Goal: Task Accomplishment & Management: Use online tool/utility

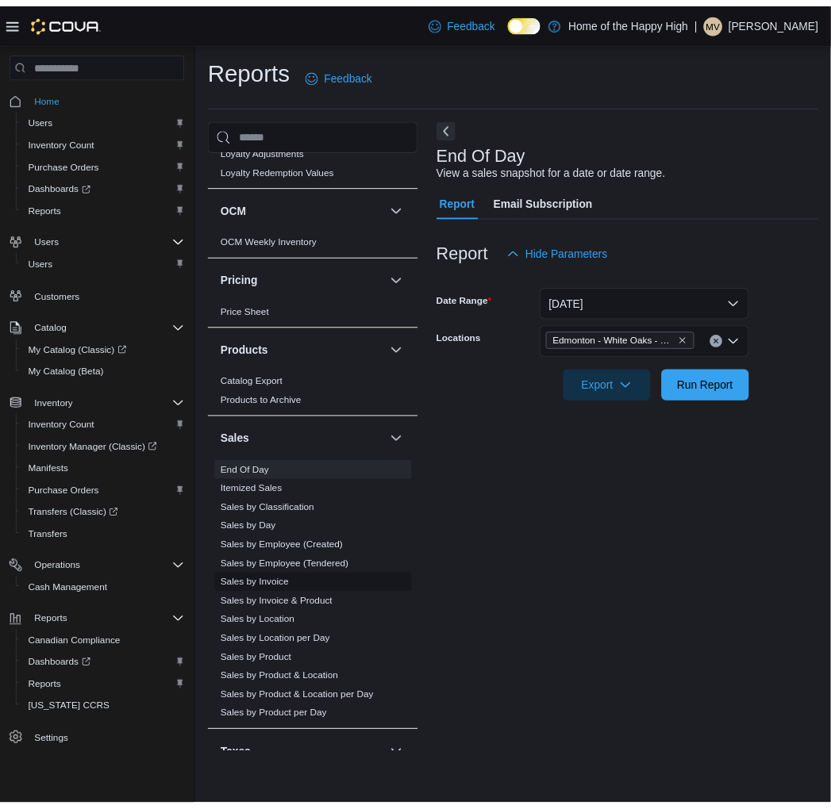
scroll to position [793, 0]
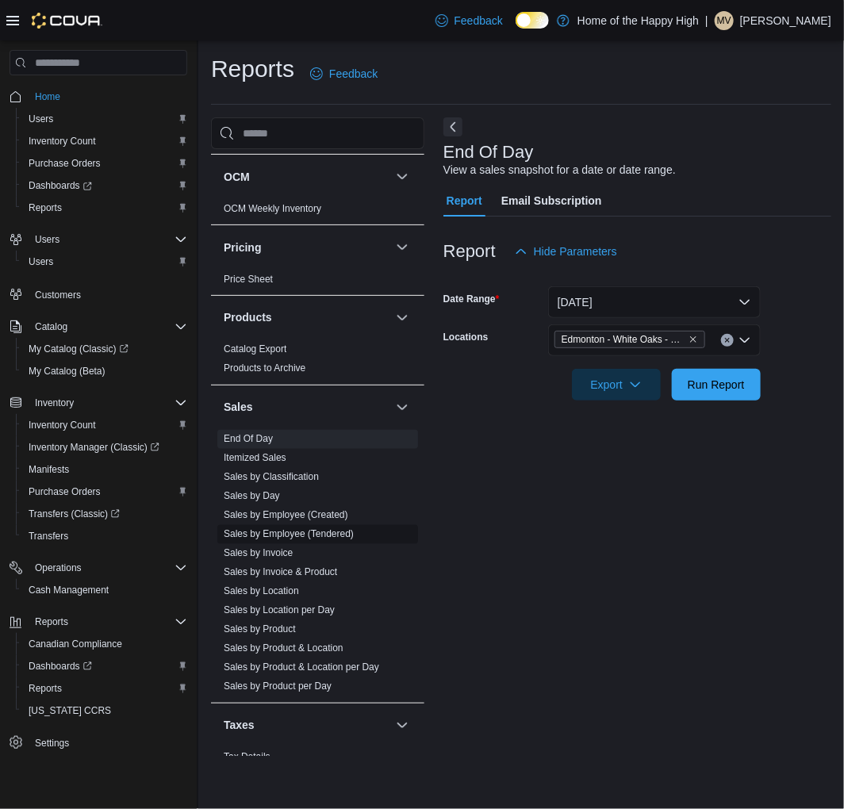
click at [279, 532] on link "Sales by Employee (Tendered)" at bounding box center [289, 534] width 130 height 11
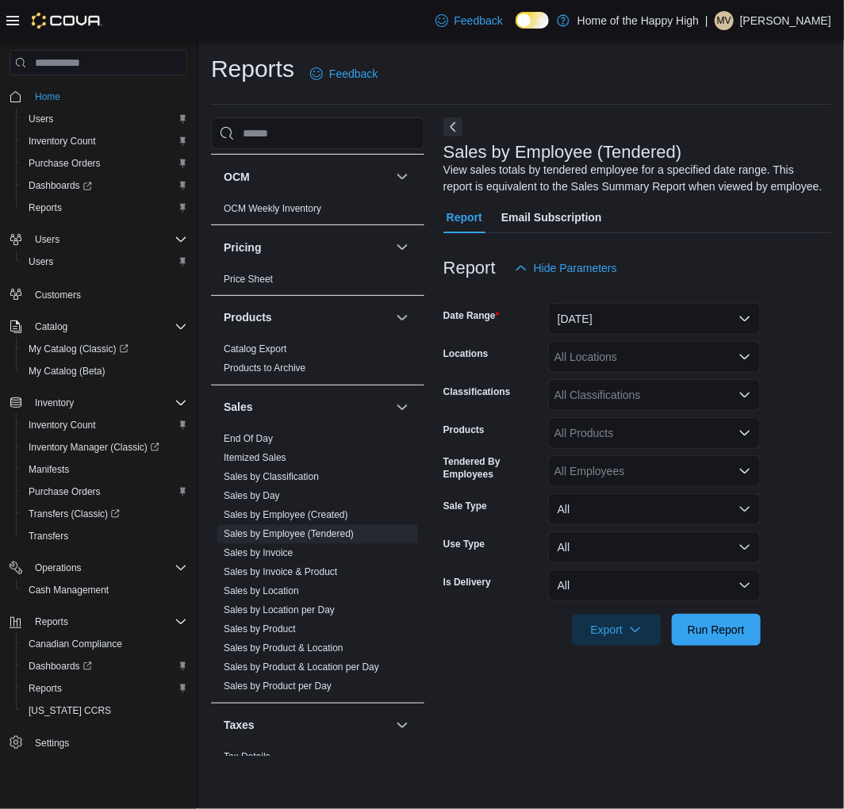
click at [663, 363] on div "All Locations" at bounding box center [654, 357] width 213 height 32
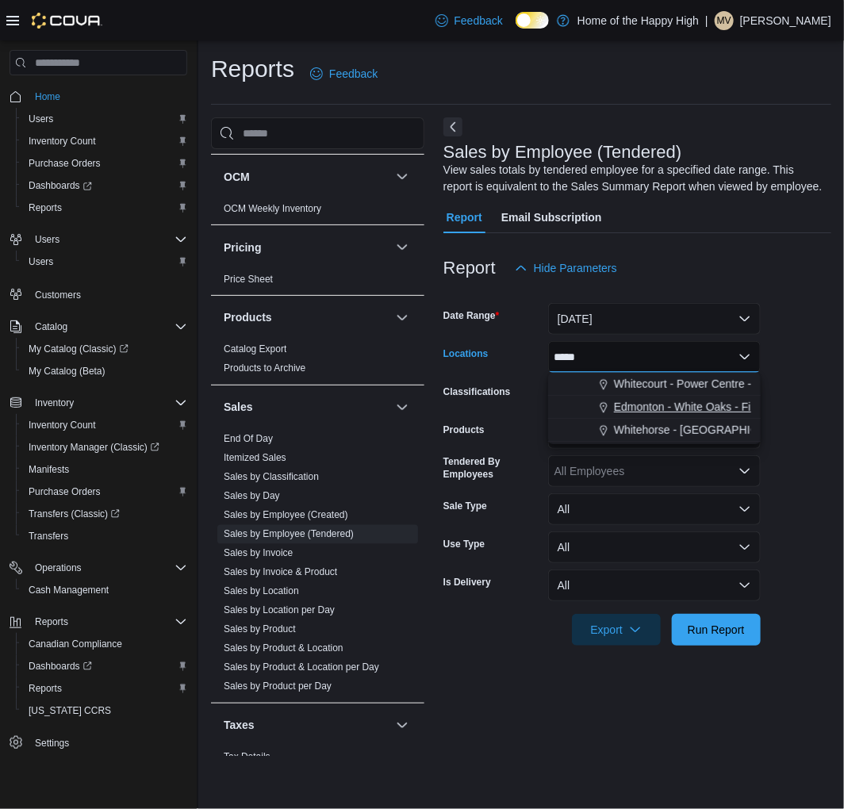
type input "*****"
click at [640, 402] on span "Edmonton - White Oaks - Fire & Flower" at bounding box center [711, 407] width 194 height 16
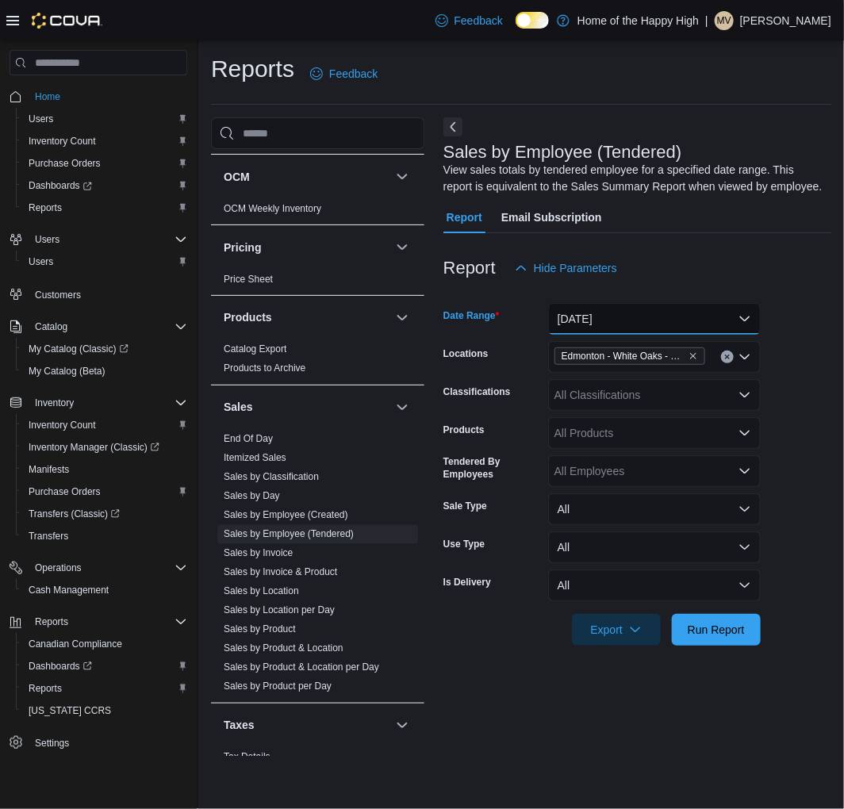
click at [660, 322] on button "[DATE]" at bounding box center [654, 319] width 213 height 32
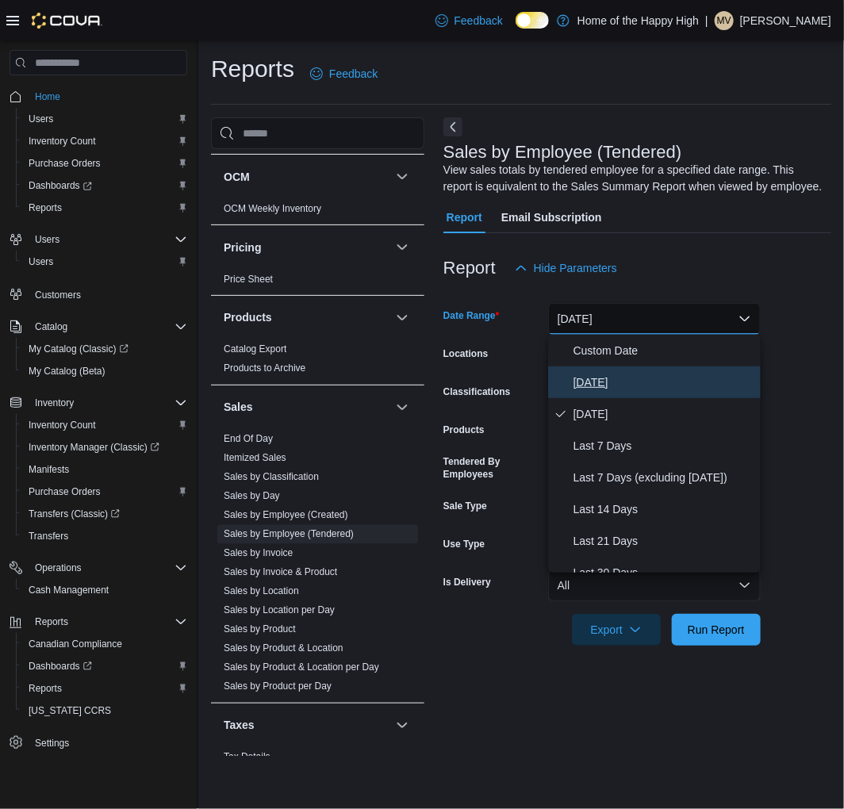
click at [596, 370] on button "[DATE]" at bounding box center [654, 383] width 213 height 32
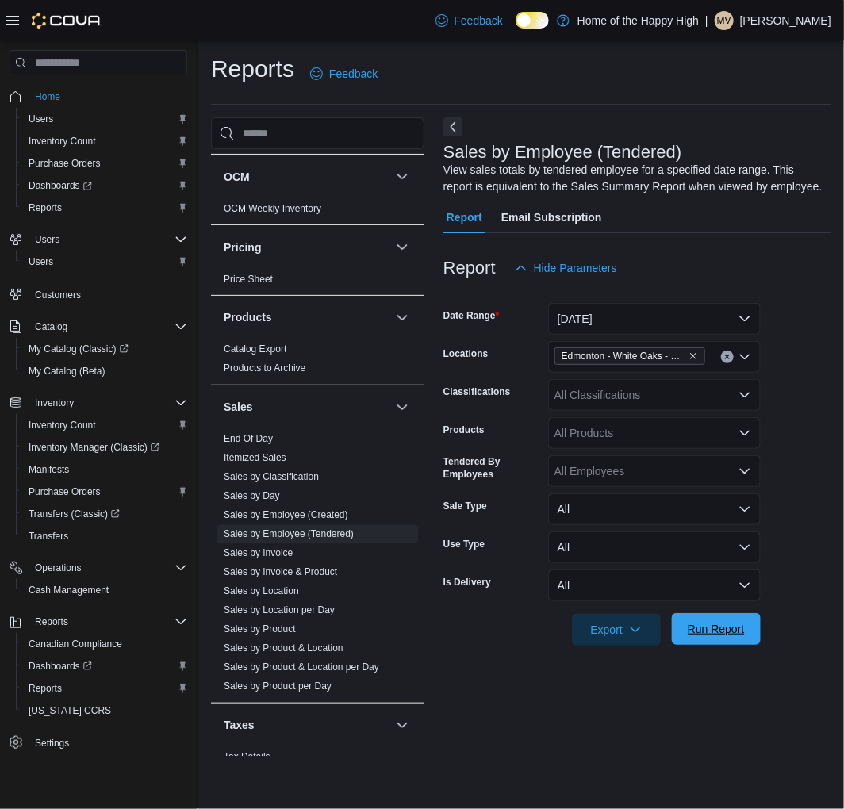
click at [718, 624] on span "Run Report" at bounding box center [716, 629] width 57 height 16
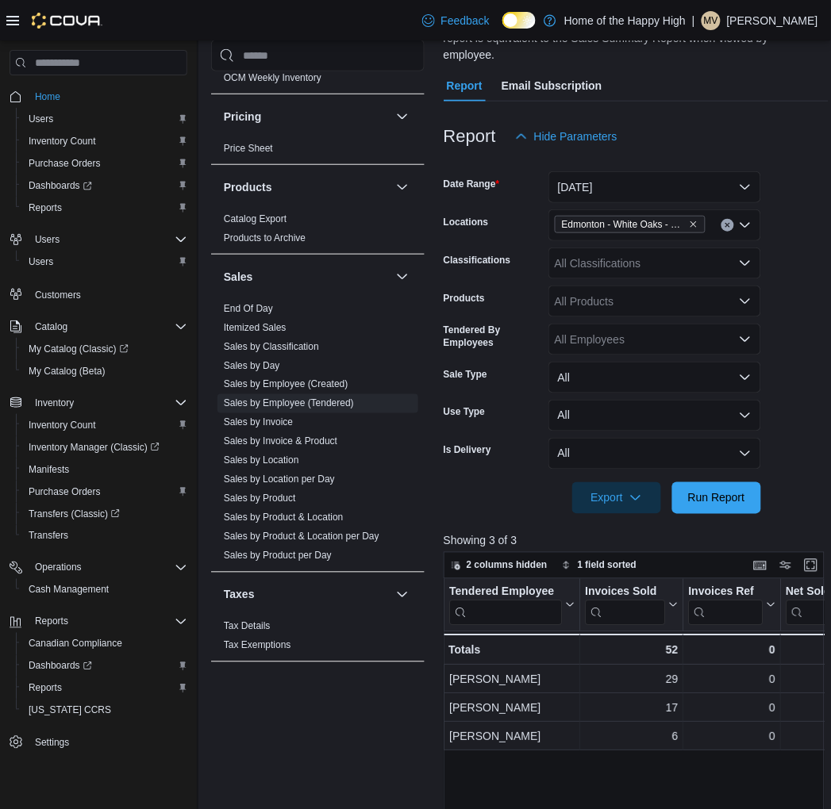
scroll to position [176, 0]
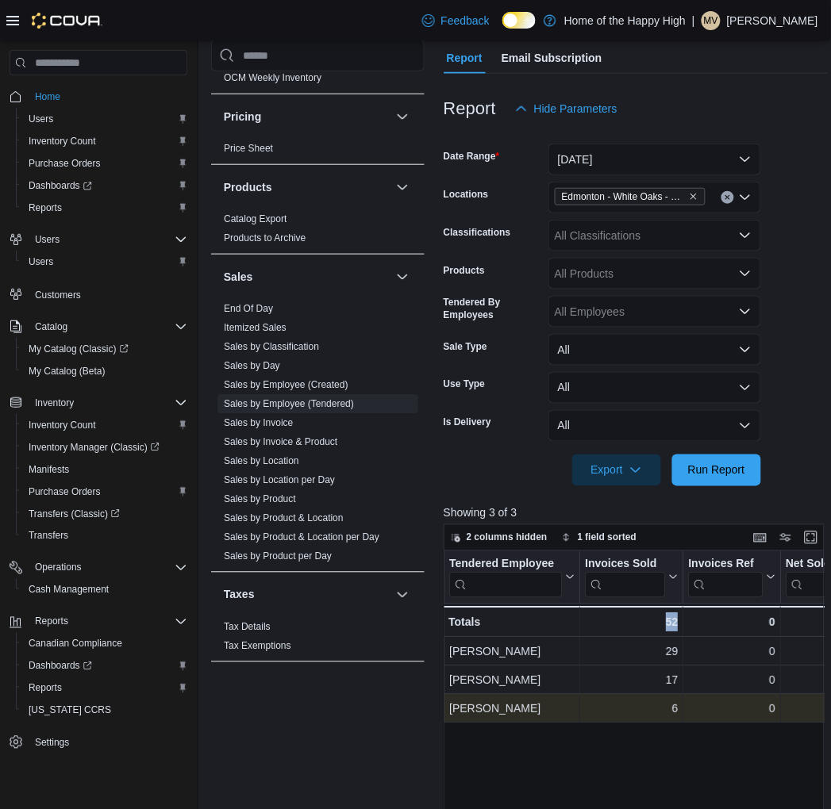
drag, startPoint x: 705, startPoint y: 742, endPoint x: 628, endPoint y: 706, distance: 84.8
click at [771, 700] on div "0" at bounding box center [731, 709] width 86 height 19
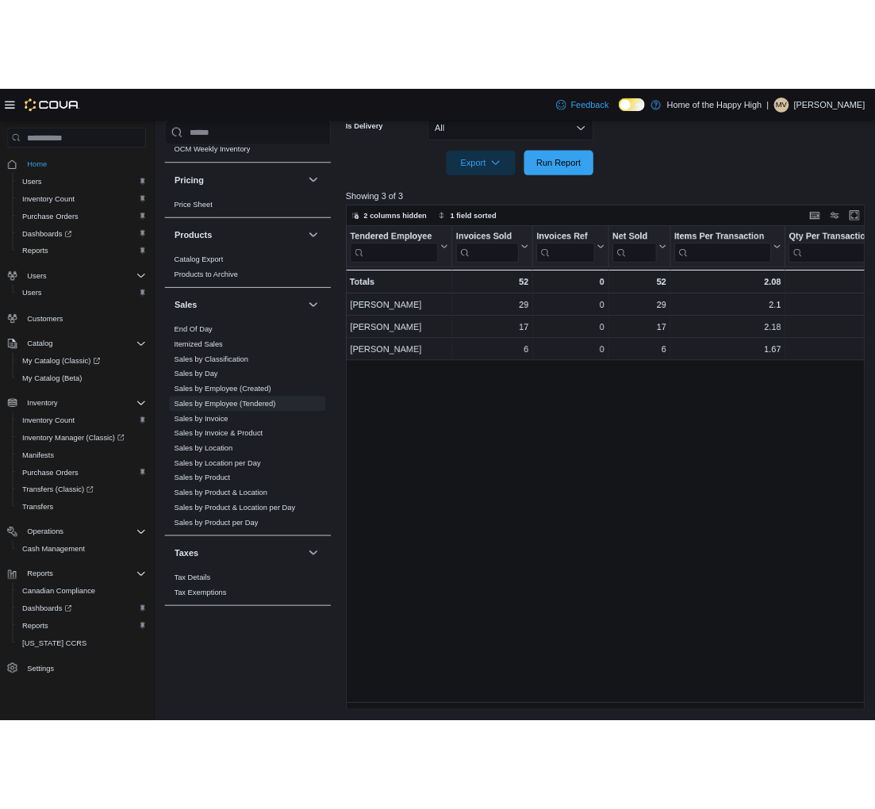
scroll to position [518, 0]
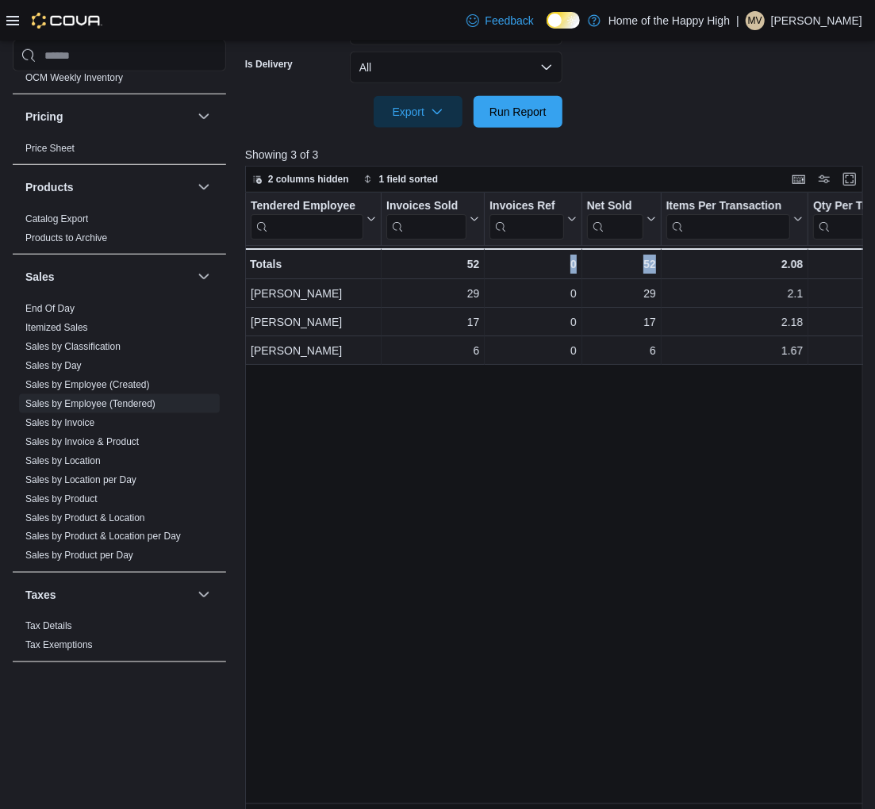
drag, startPoint x: 667, startPoint y: 598, endPoint x: 490, endPoint y: 550, distance: 184.2
click at [526, 569] on div "Tendered Employee Click to view column header actions Invoices Sold Click to vi…" at bounding box center [557, 503] width 624 height 621
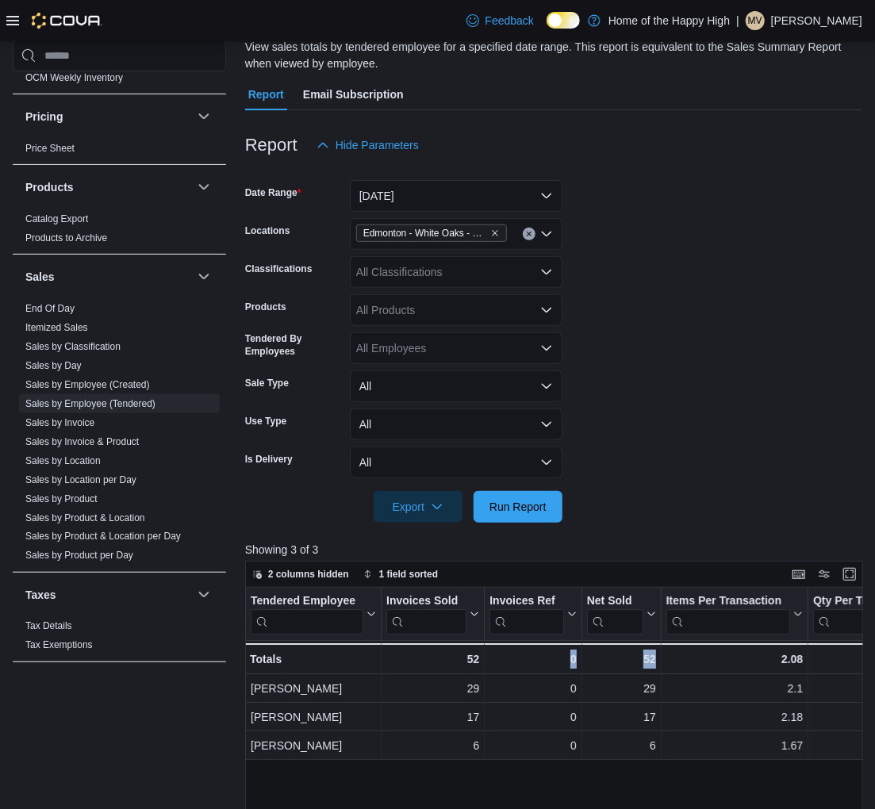
scroll to position [94, 0]
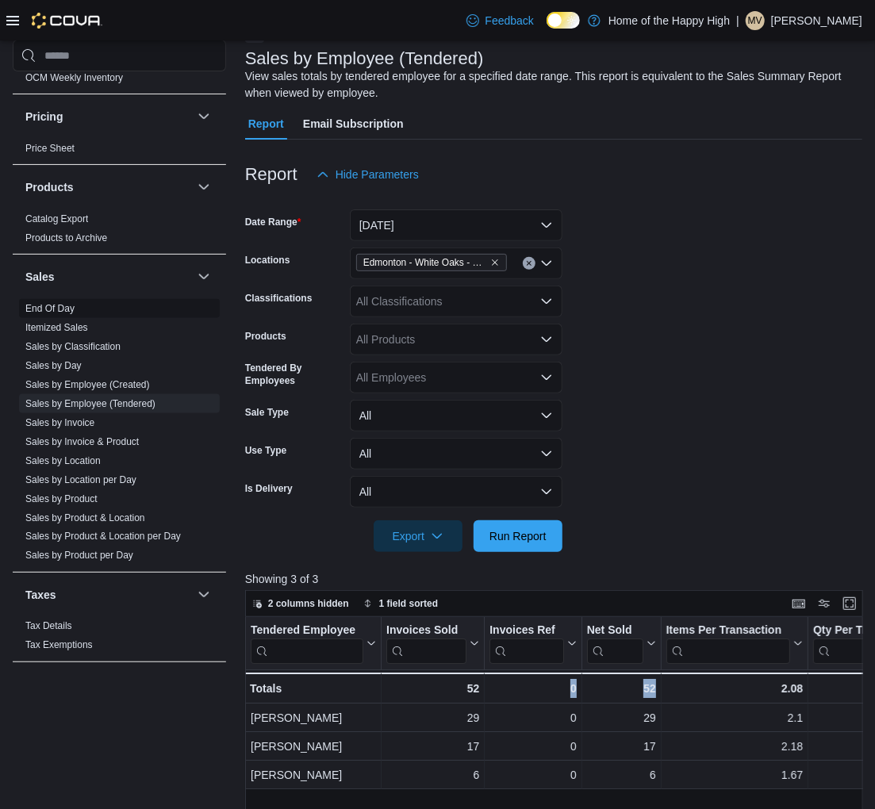
click at [56, 304] on link "End Of Day" at bounding box center [49, 308] width 49 height 11
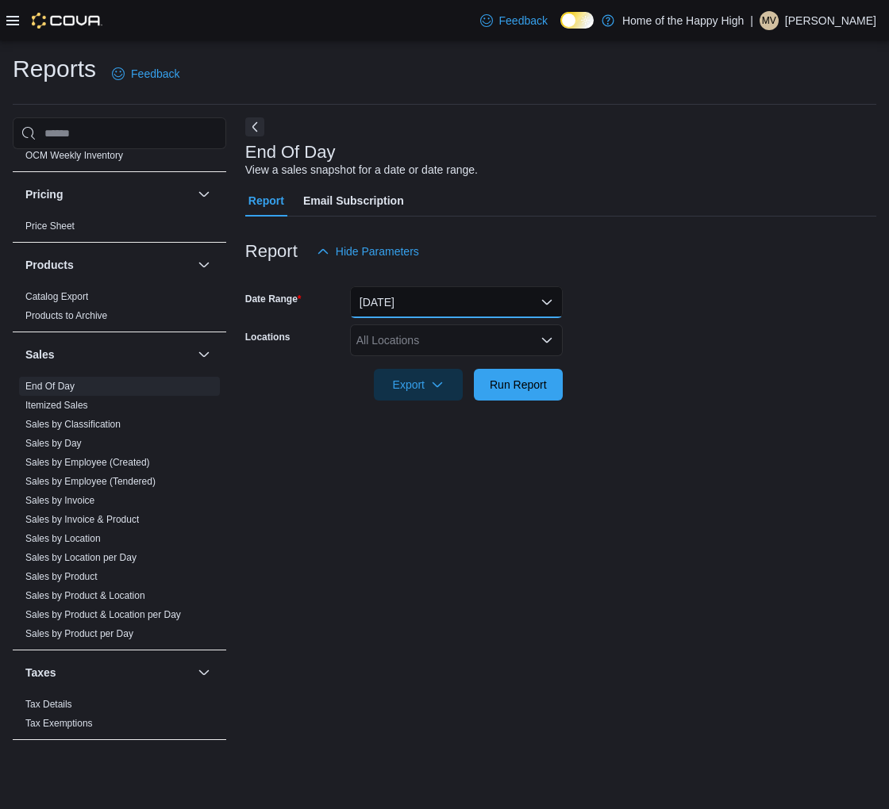
click at [457, 307] on button "[DATE]" at bounding box center [456, 302] width 213 height 32
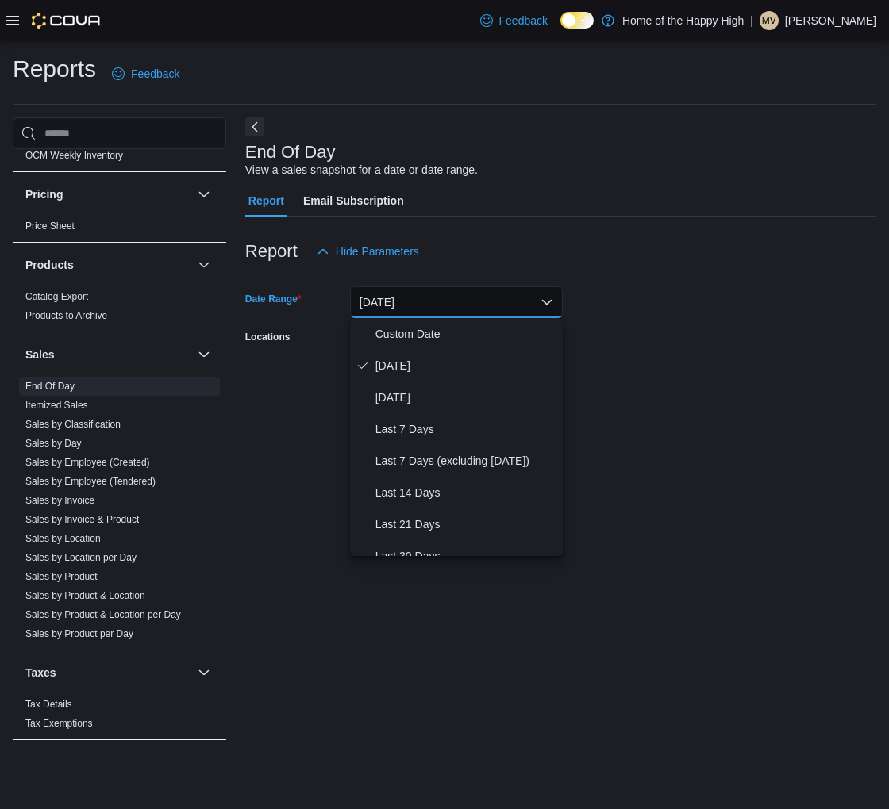
click at [488, 250] on div "Report Hide Parameters" at bounding box center [560, 252] width 631 height 32
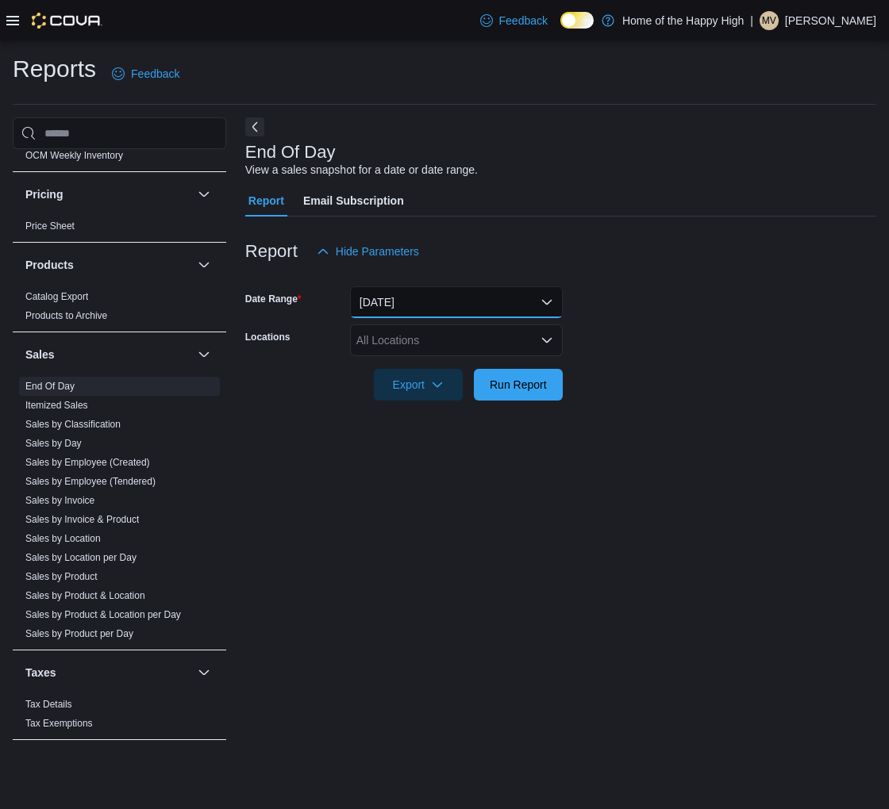
click at [408, 305] on button "[DATE]" at bounding box center [456, 302] width 213 height 32
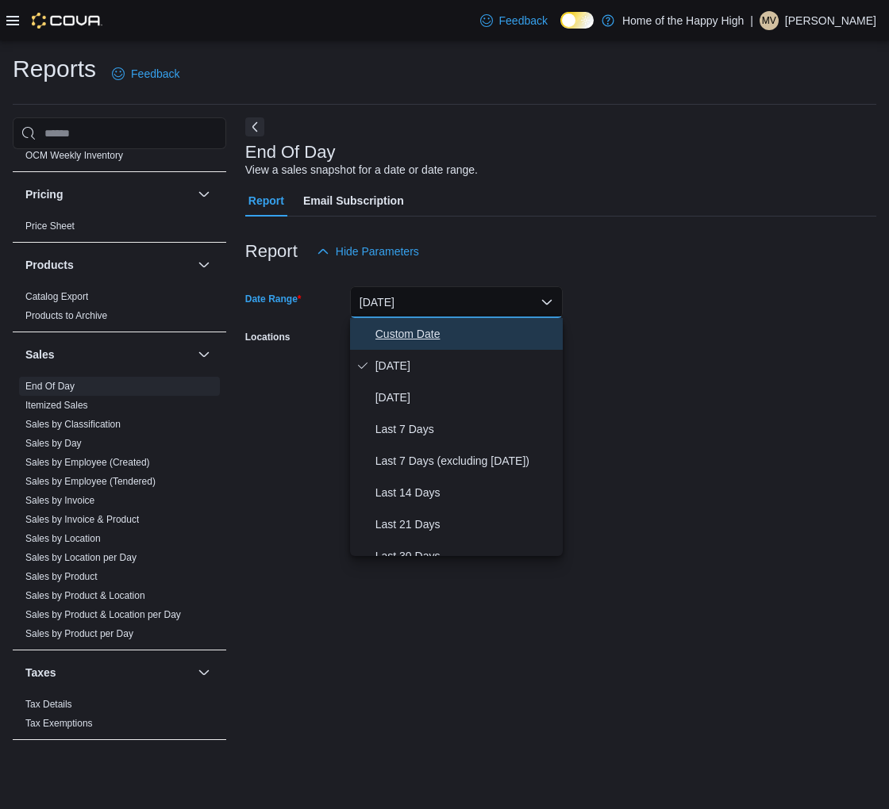
click at [390, 329] on span "Custom Date" at bounding box center [465, 334] width 181 height 19
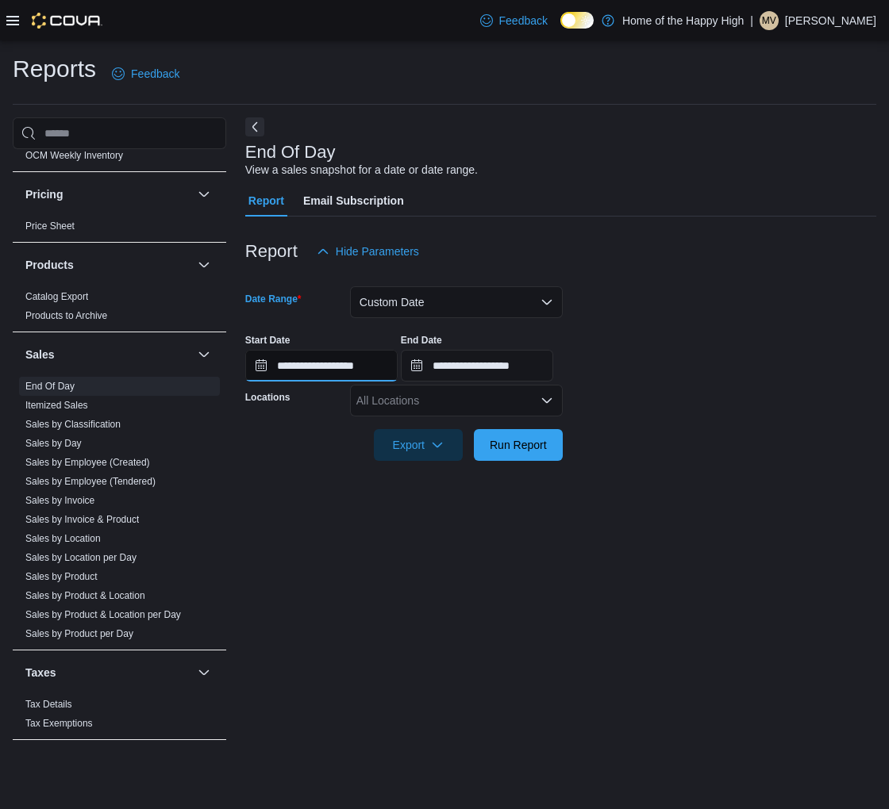
click at [273, 367] on input "**********" at bounding box center [321, 366] width 152 height 32
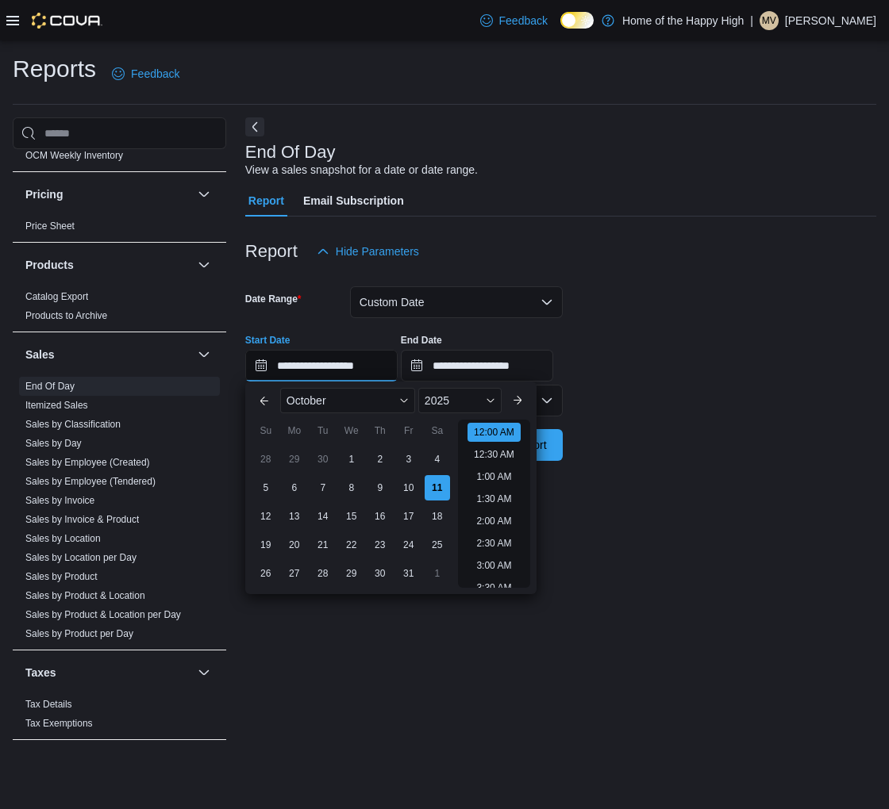
scroll to position [49, 0]
click at [457, 393] on div "2025" at bounding box center [459, 400] width 83 height 25
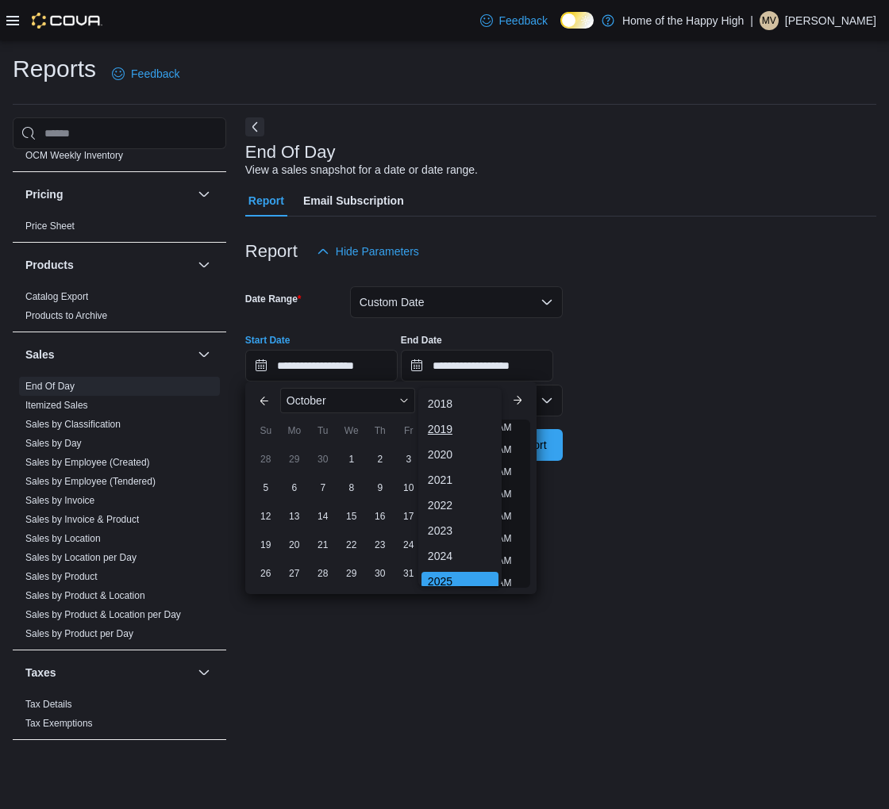
scroll to position [4, 0]
click at [445, 467] on div "2021" at bounding box center [459, 476] width 77 height 19
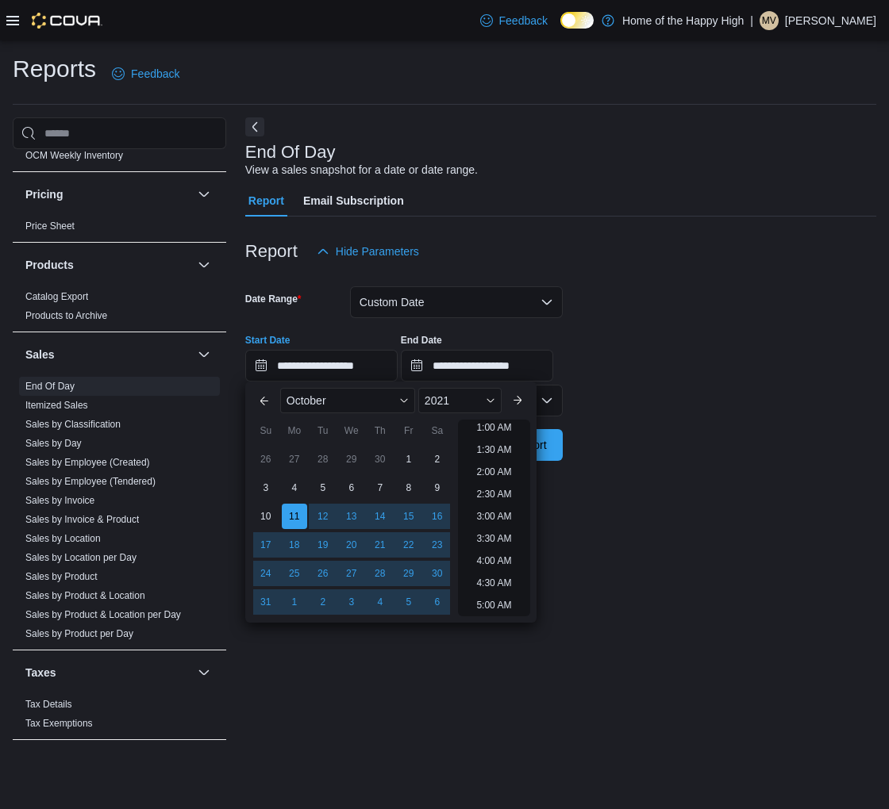
scroll to position [3, 0]
click at [324, 401] on span "October" at bounding box center [306, 400] width 40 height 13
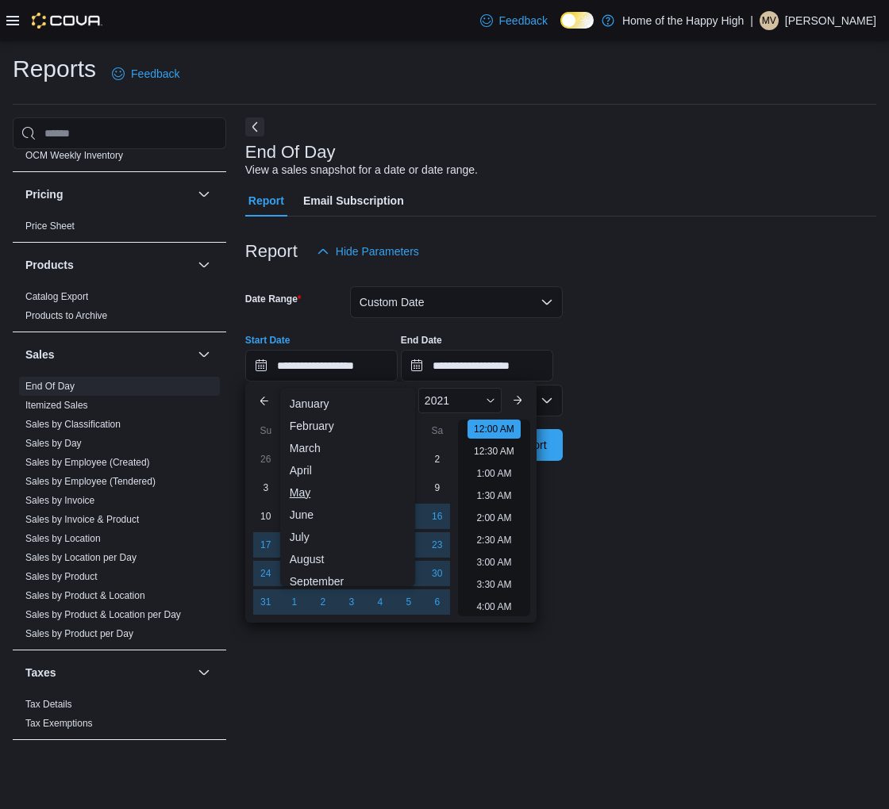
click at [302, 490] on div "May" at bounding box center [347, 492] width 129 height 19
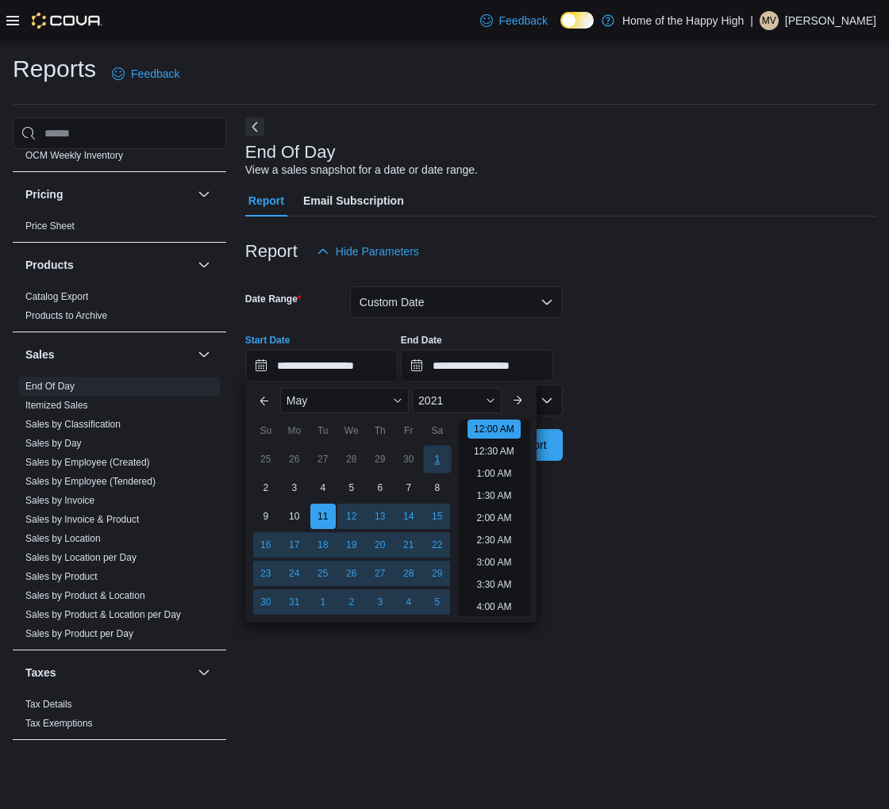
click at [437, 454] on div "1" at bounding box center [437, 459] width 28 height 28
type input "**********"
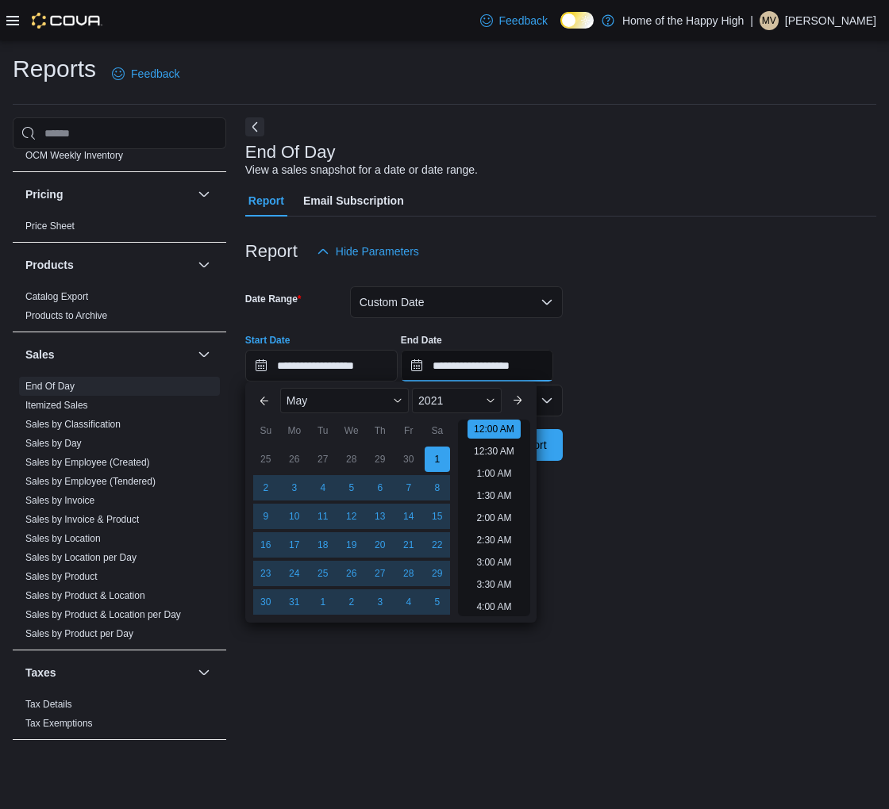
click at [540, 365] on input "**********" at bounding box center [477, 366] width 152 height 32
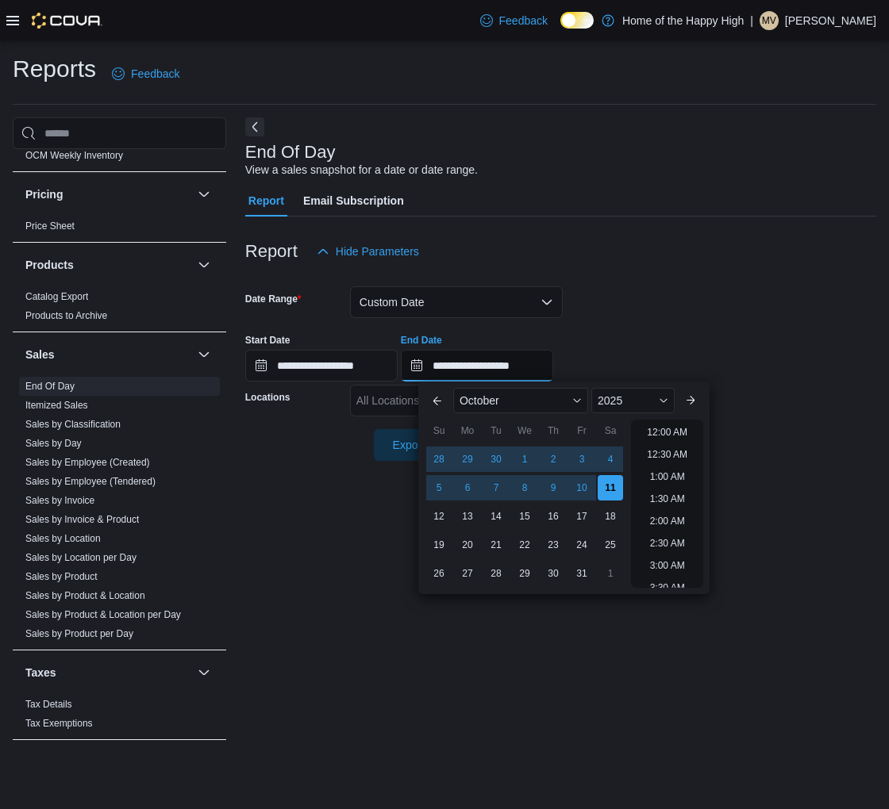
scroll to position [901, 0]
click at [653, 259] on div "Report Hide Parameters" at bounding box center [560, 252] width 631 height 32
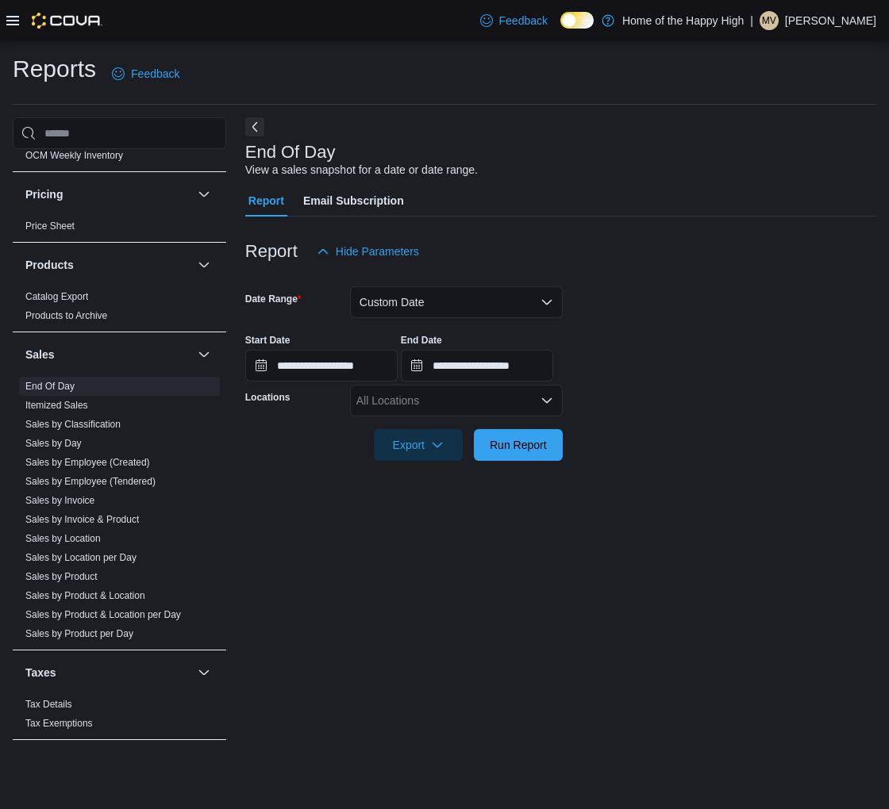
click at [475, 394] on div "All Locations" at bounding box center [456, 401] width 213 height 32
type input "****"
click at [527, 428] on span "[GEOGRAPHIC_DATA] - [GEOGRAPHIC_DATA] - Fire & Flower" at bounding box center [574, 428] width 317 height 16
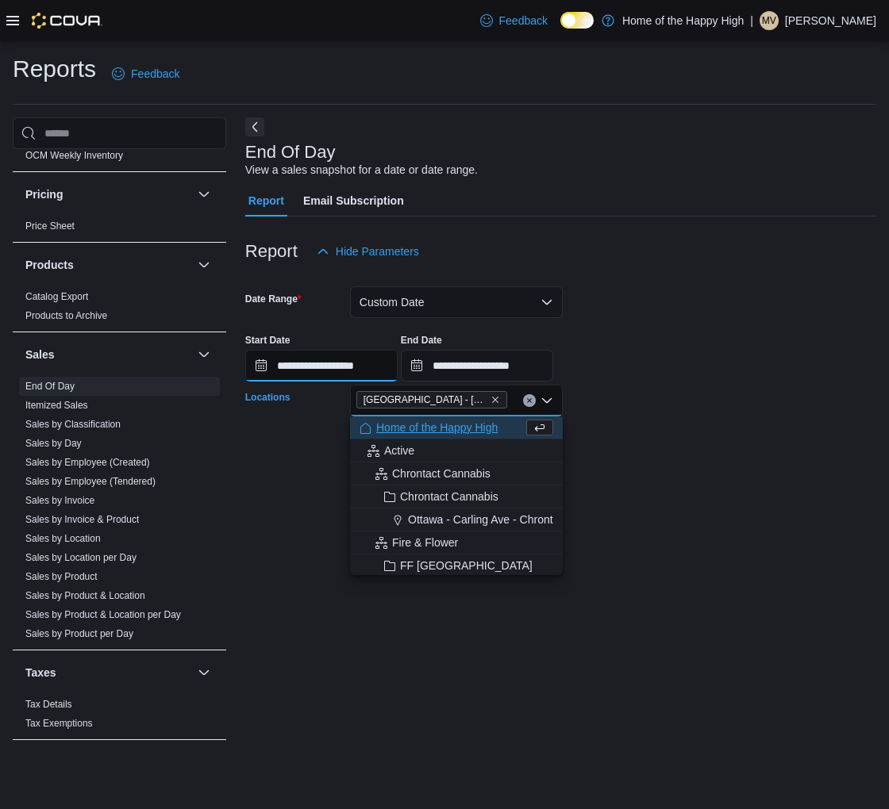
click at [339, 365] on input "**********" at bounding box center [321, 366] width 152 height 32
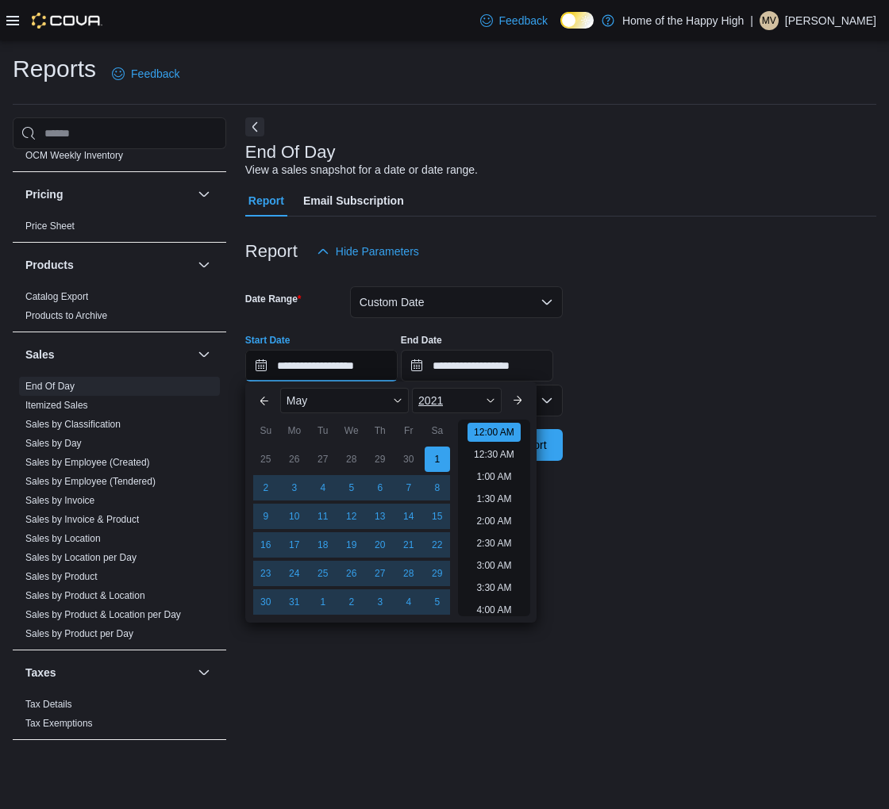
scroll to position [49, 0]
click at [474, 409] on div "2021" at bounding box center [457, 400] width 90 height 25
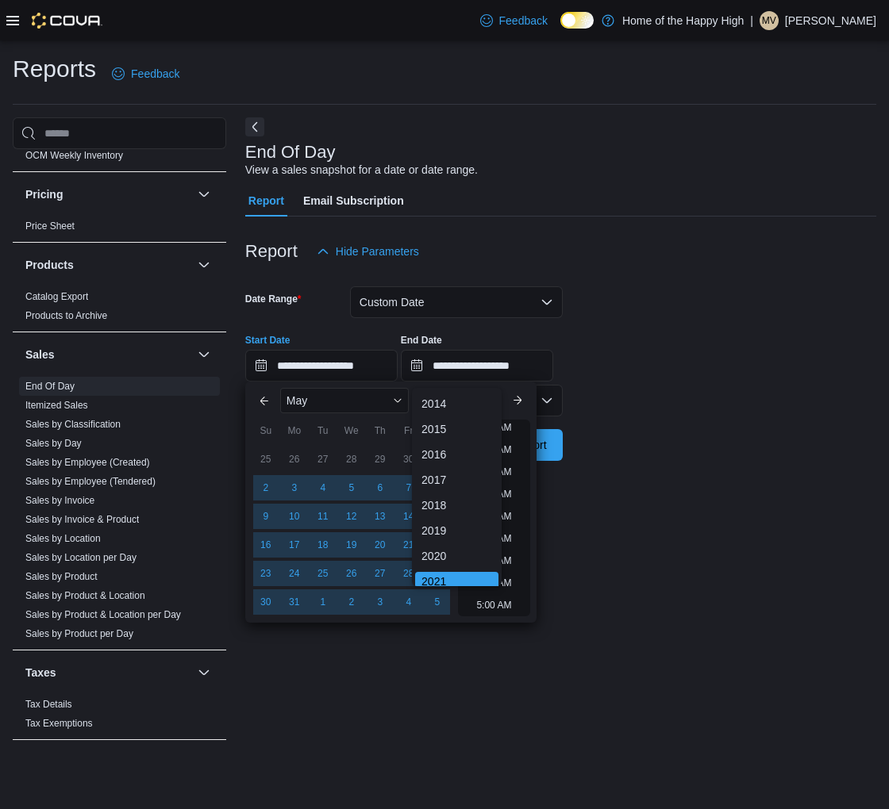
scroll to position [4, 0]
click at [437, 551] on div "2020" at bounding box center [456, 552] width 83 height 19
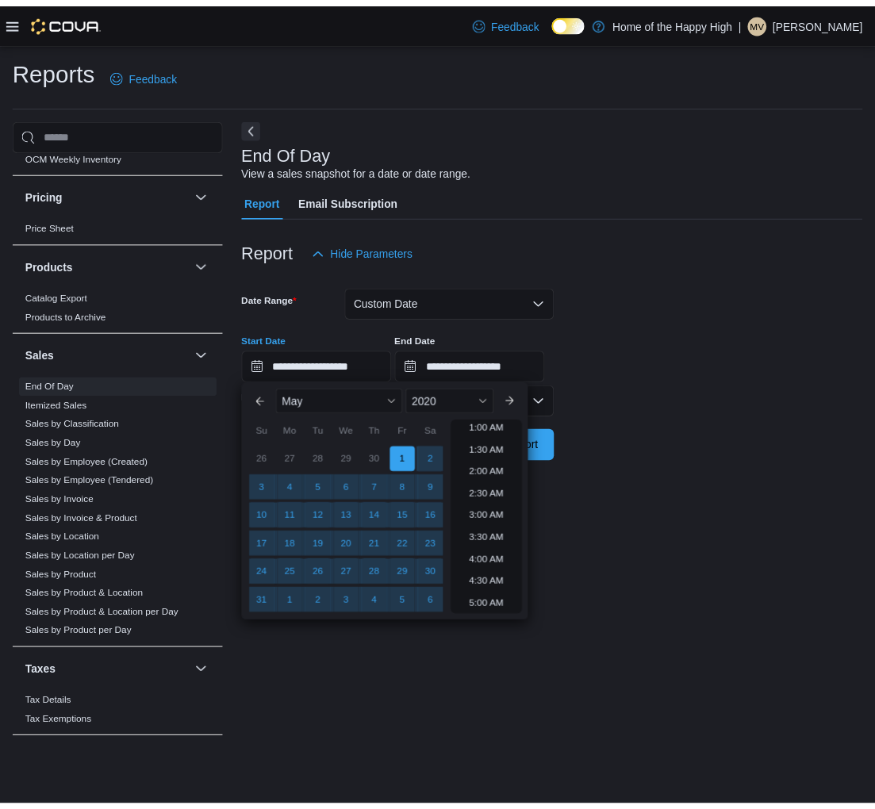
scroll to position [3, 0]
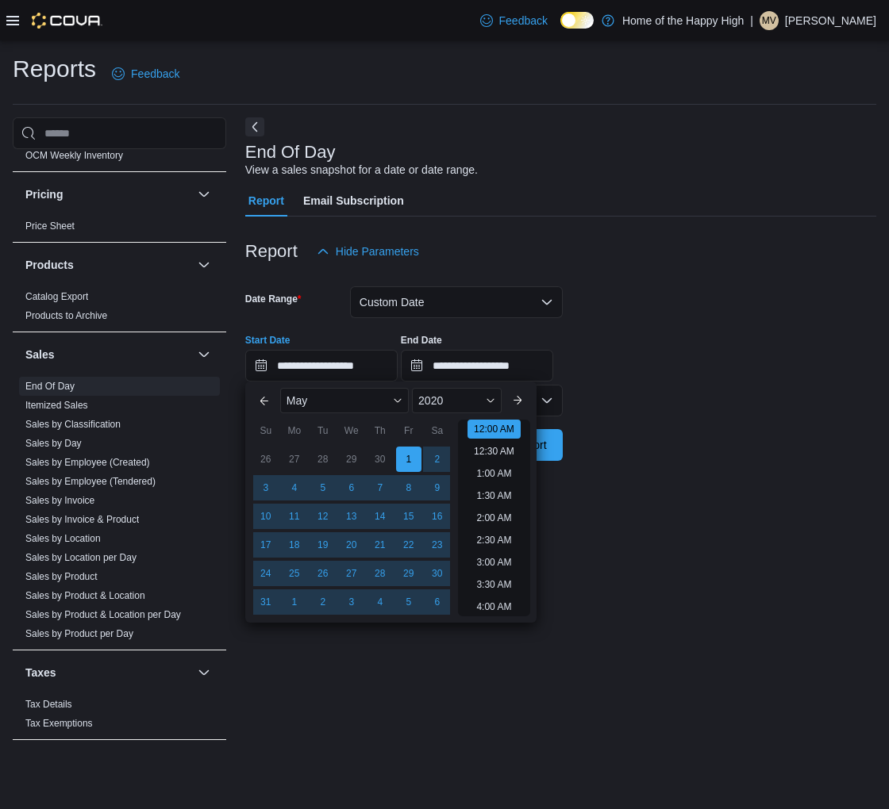
click at [628, 480] on div "**********" at bounding box center [560, 436] width 631 height 639
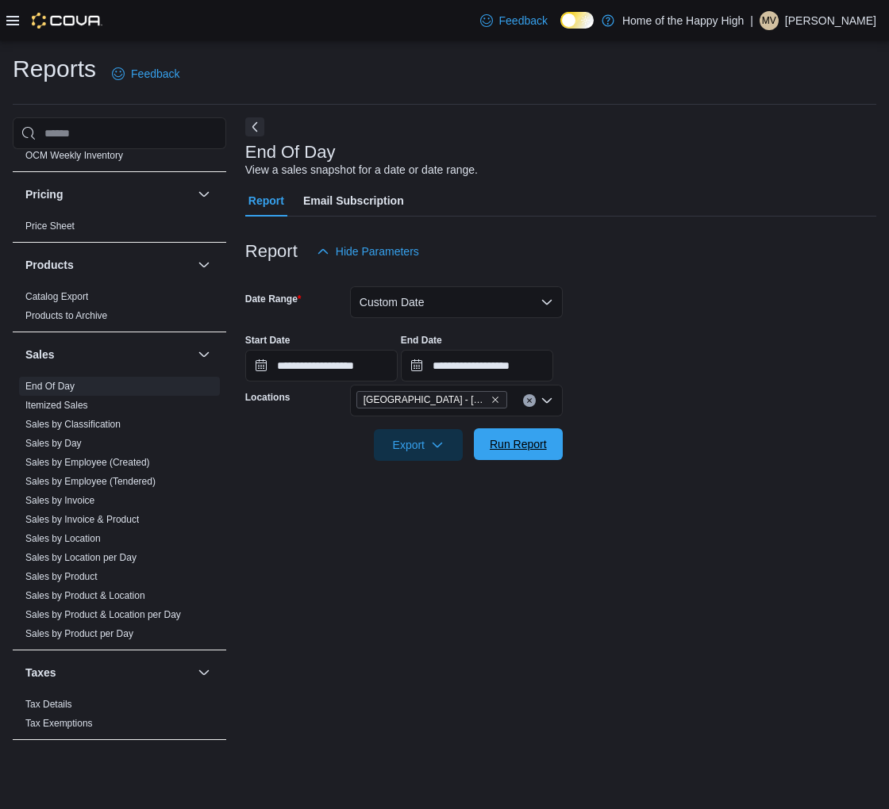
click at [533, 453] on span "Run Report" at bounding box center [518, 444] width 70 height 32
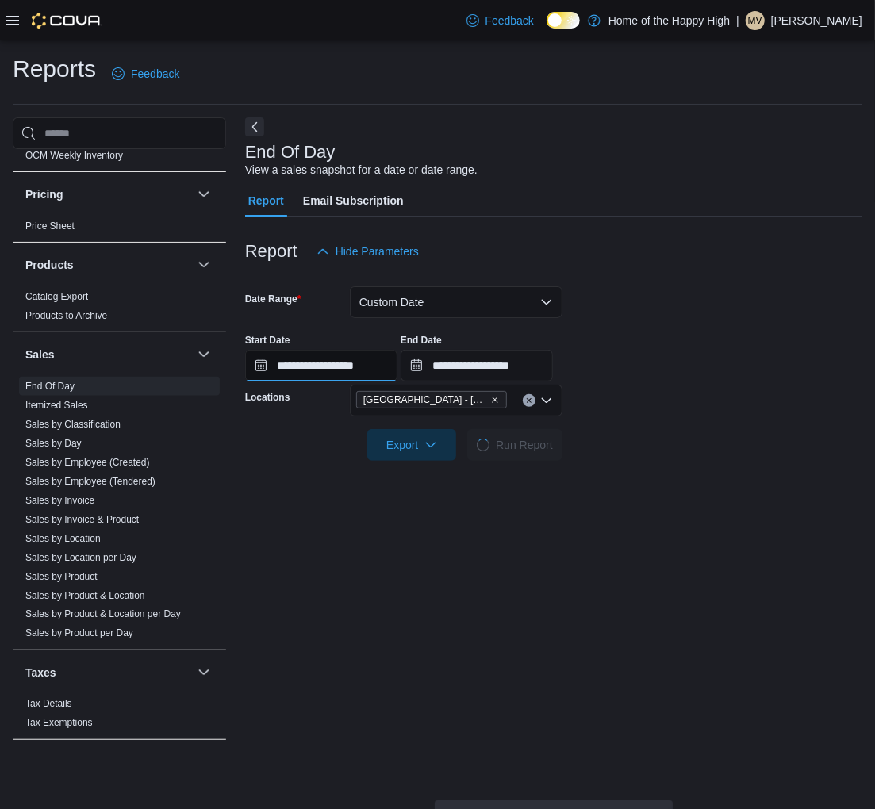
click at [383, 373] on input "**********" at bounding box center [321, 366] width 152 height 32
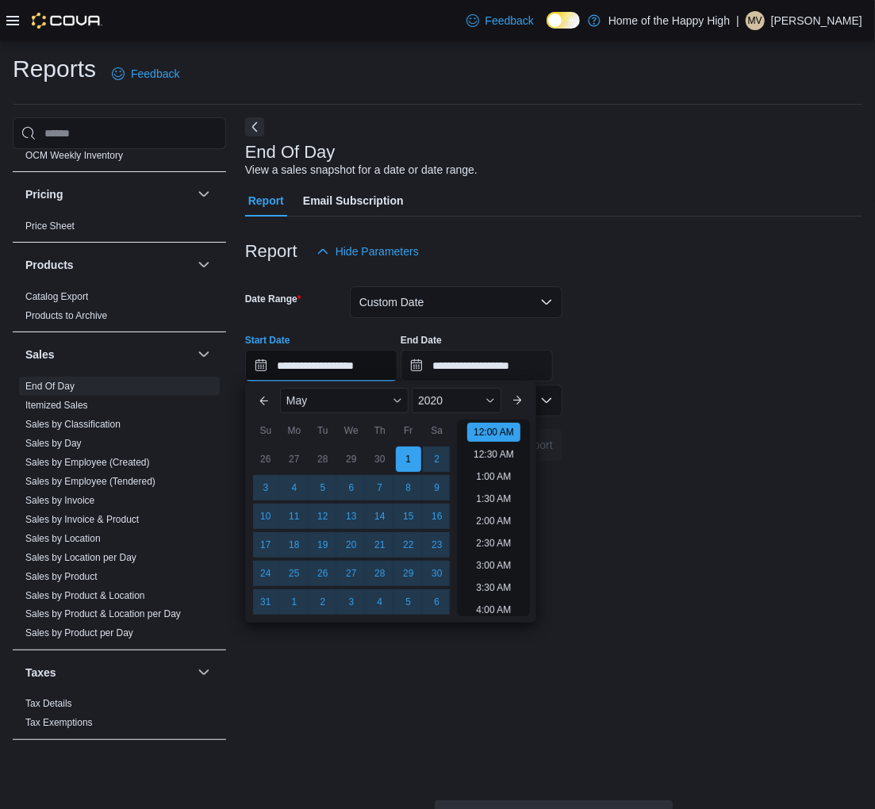
scroll to position [49, 0]
click at [471, 402] on div "2020" at bounding box center [457, 400] width 90 height 25
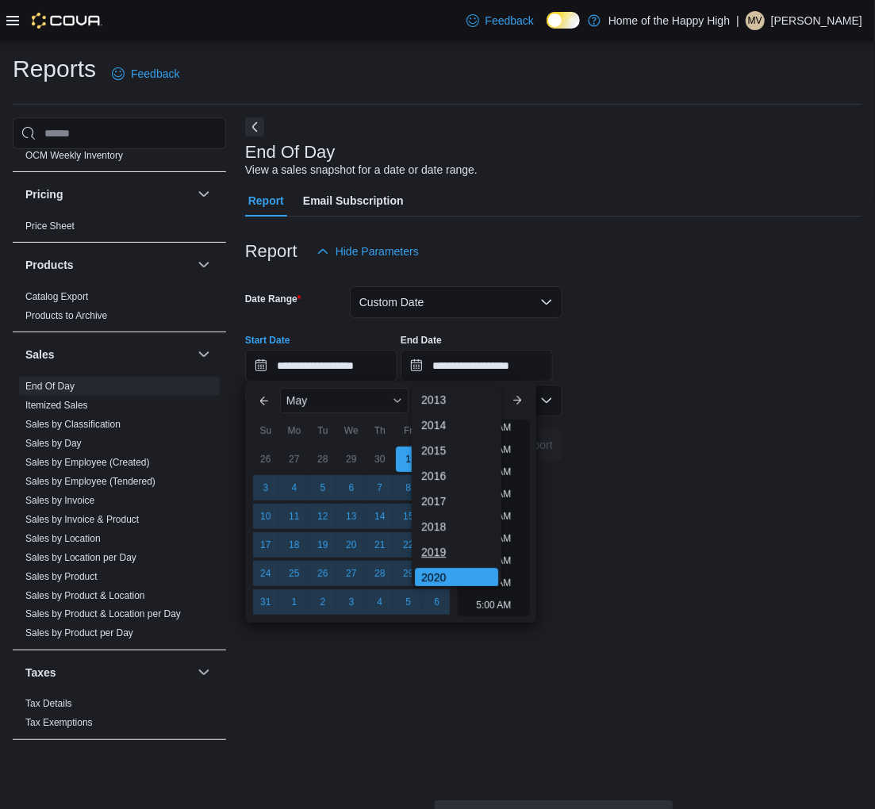
scroll to position [92, 0]
click at [448, 510] on div "2021" at bounding box center [456, 514] width 83 height 19
type input "**********"
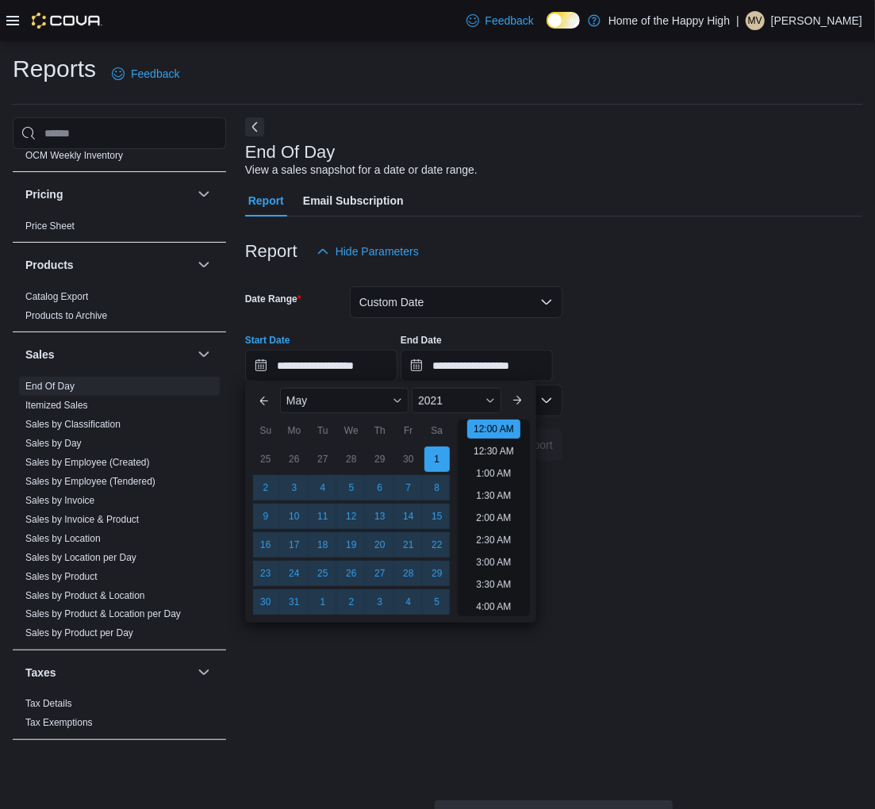
click at [640, 452] on form "**********" at bounding box center [553, 364] width 617 height 194
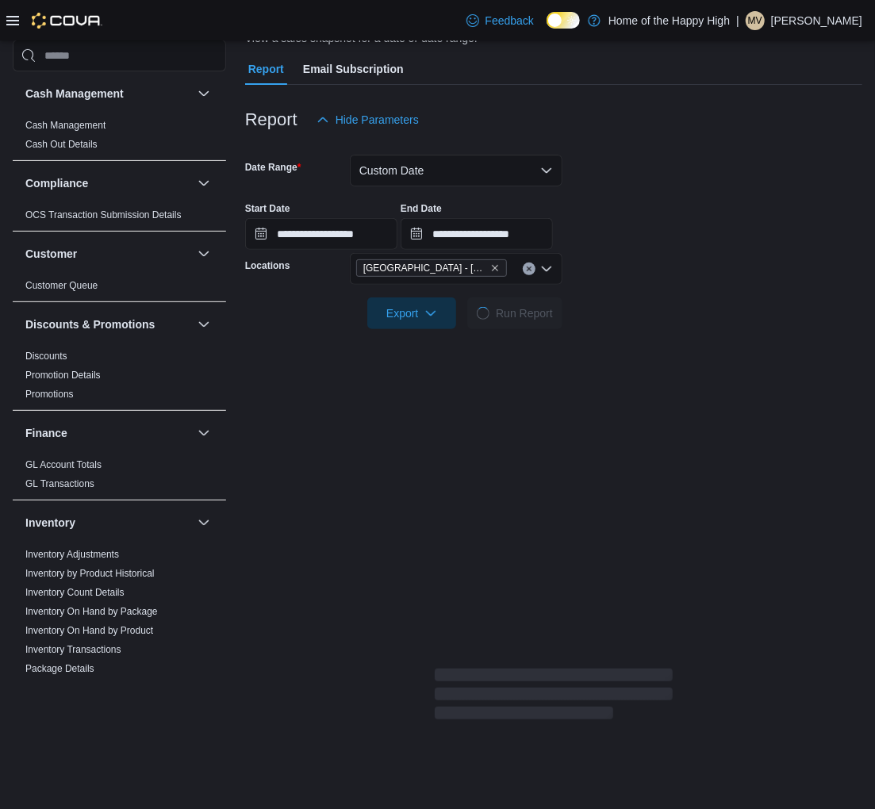
scroll to position [88, 0]
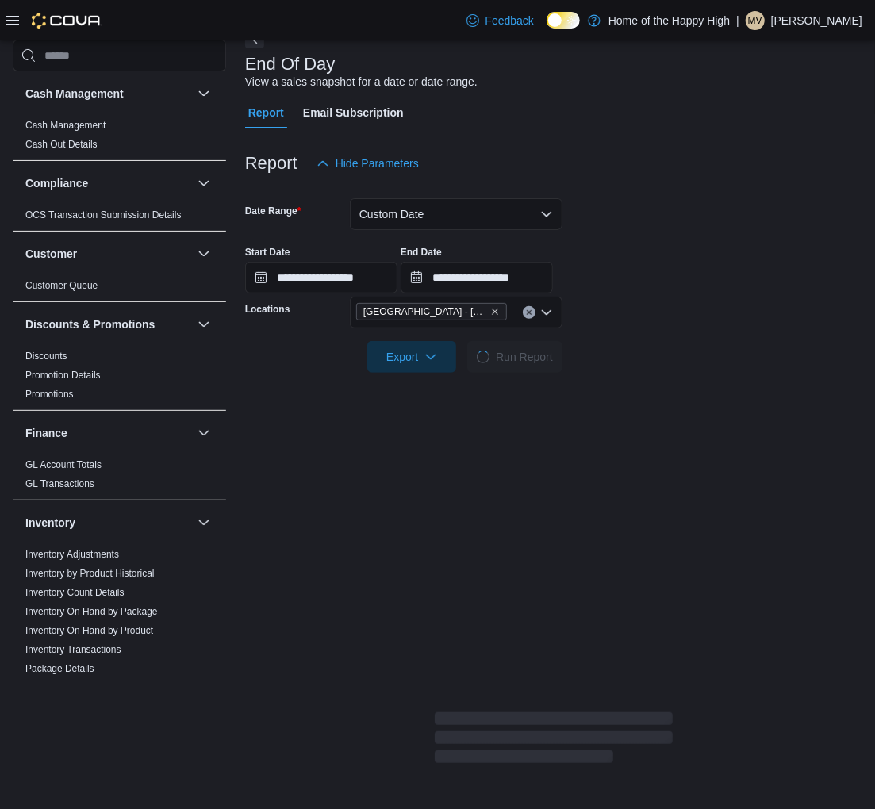
drag, startPoint x: 394, startPoint y: 442, endPoint x: 636, endPoint y: 640, distance: 313.0
drag, startPoint x: 636, startPoint y: 640, endPoint x: 442, endPoint y: 566, distance: 207.9
click at [444, 568] on div "**********" at bounding box center [553, 448] width 617 height 638
drag, startPoint x: 733, startPoint y: 317, endPoint x: 489, endPoint y: 534, distance: 326.6
click at [489, 534] on div "**********" at bounding box center [553, 448] width 617 height 638
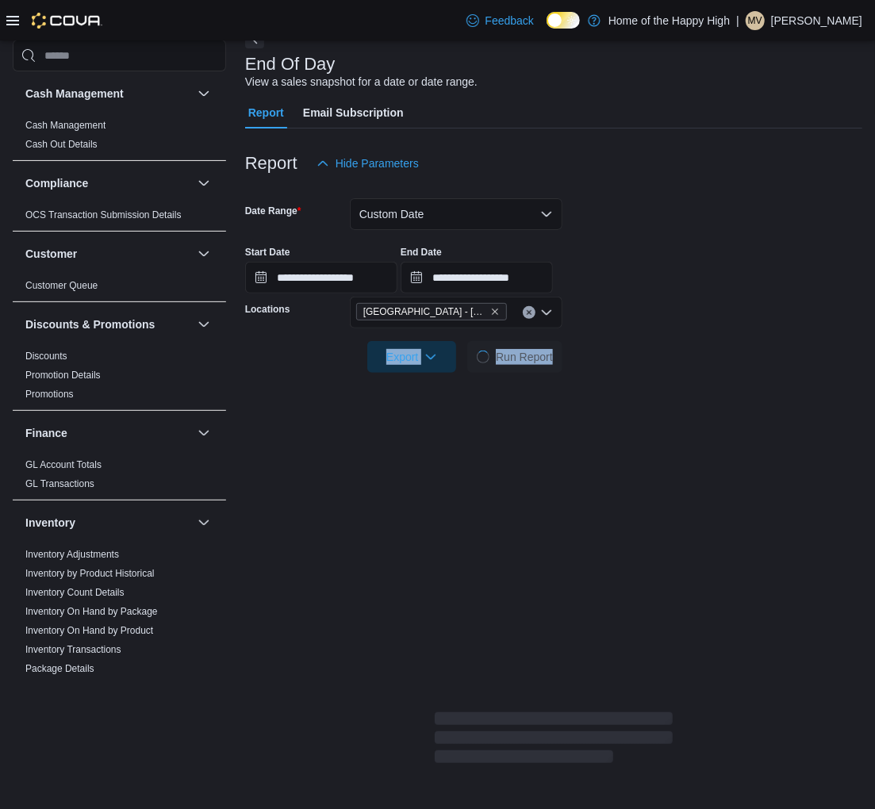
drag, startPoint x: 635, startPoint y: 421, endPoint x: 410, endPoint y: 541, distance: 254.5
drag, startPoint x: 410, startPoint y: 541, endPoint x: 621, endPoint y: 442, distance: 233.2
click at [621, 442] on div "**********" at bounding box center [553, 448] width 617 height 638
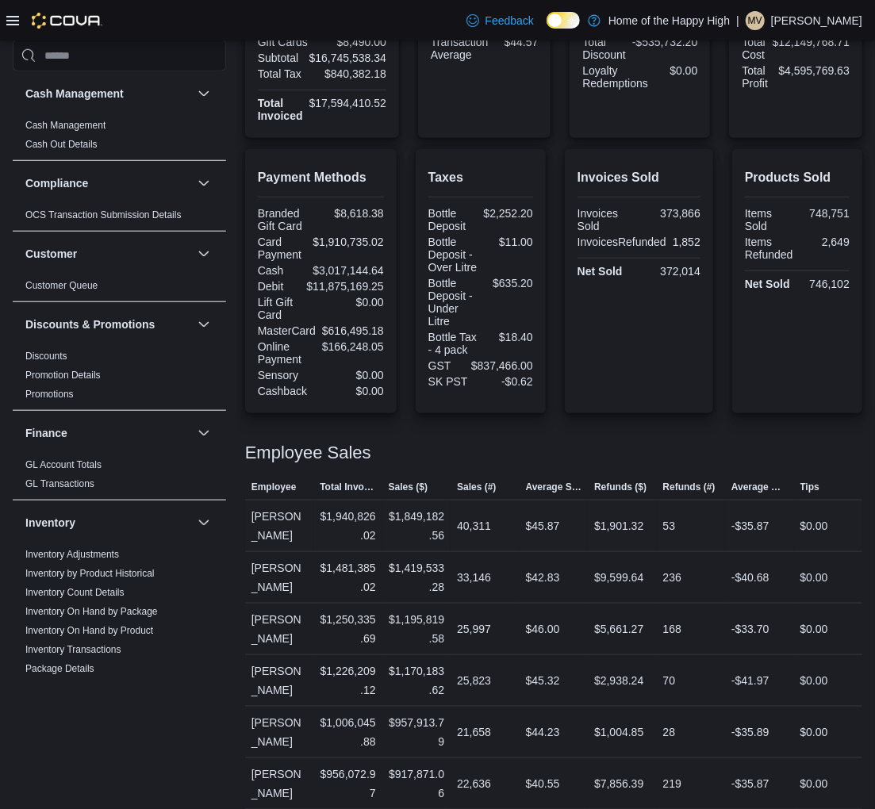
scroll to position [528, 0]
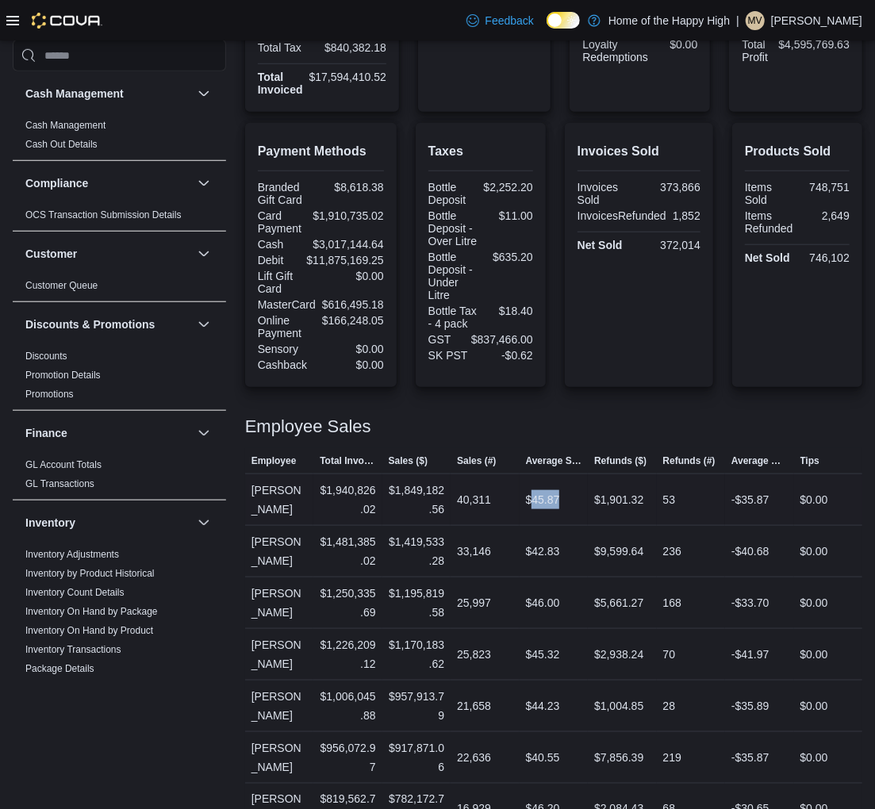
drag, startPoint x: 540, startPoint y: 496, endPoint x: 572, endPoint y: 495, distance: 32.5
click at [572, 495] on div "$45.87" at bounding box center [554, 500] width 68 height 32
drag, startPoint x: 460, startPoint y: 492, endPoint x: 500, endPoint y: 501, distance: 40.8
click at [500, 501] on div "40,311" at bounding box center [485, 500] width 68 height 32
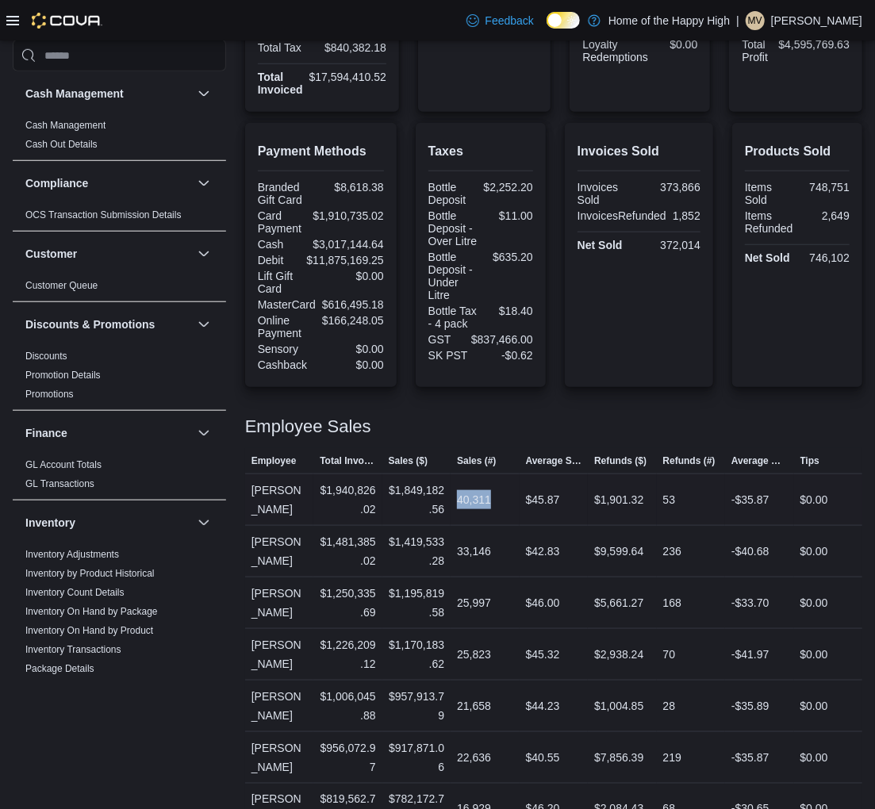
click at [503, 502] on div "40,311" at bounding box center [485, 500] width 68 height 32
drag, startPoint x: 402, startPoint y: 482, endPoint x: 441, endPoint y: 501, distance: 44.0
click at [444, 503] on div "$1,849,182.56" at bounding box center [417, 500] width 56 height 38
click at [441, 501] on div "$1,849,182.56" at bounding box center [417, 500] width 56 height 38
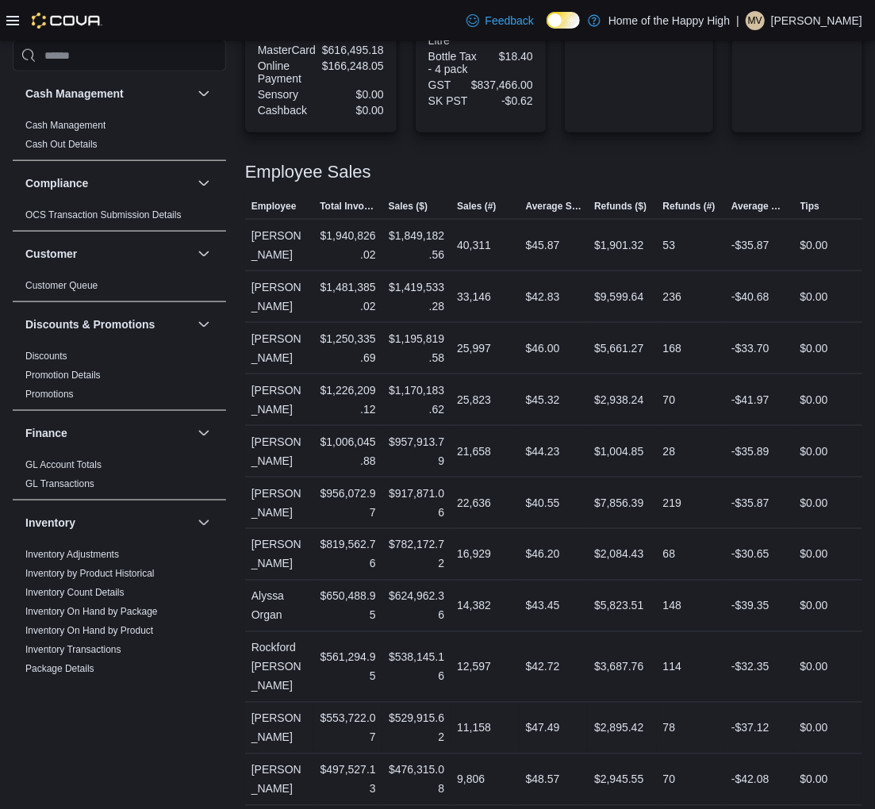
scroll to position [793, 0]
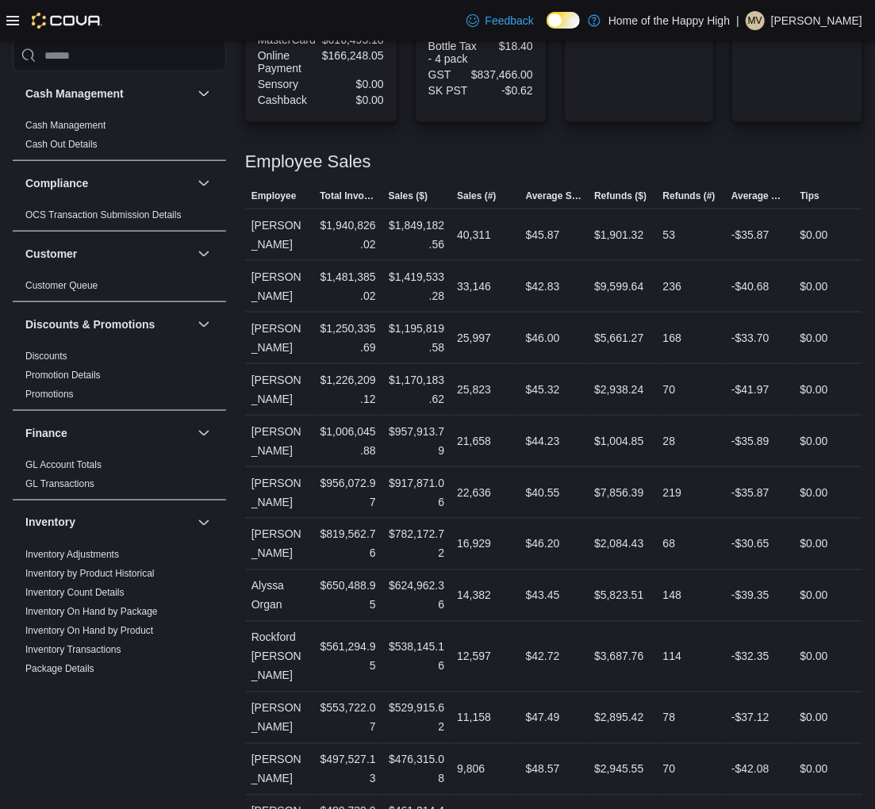
click at [701, 796] on td "Refunds (#) 69" at bounding box center [691, 822] width 68 height 52
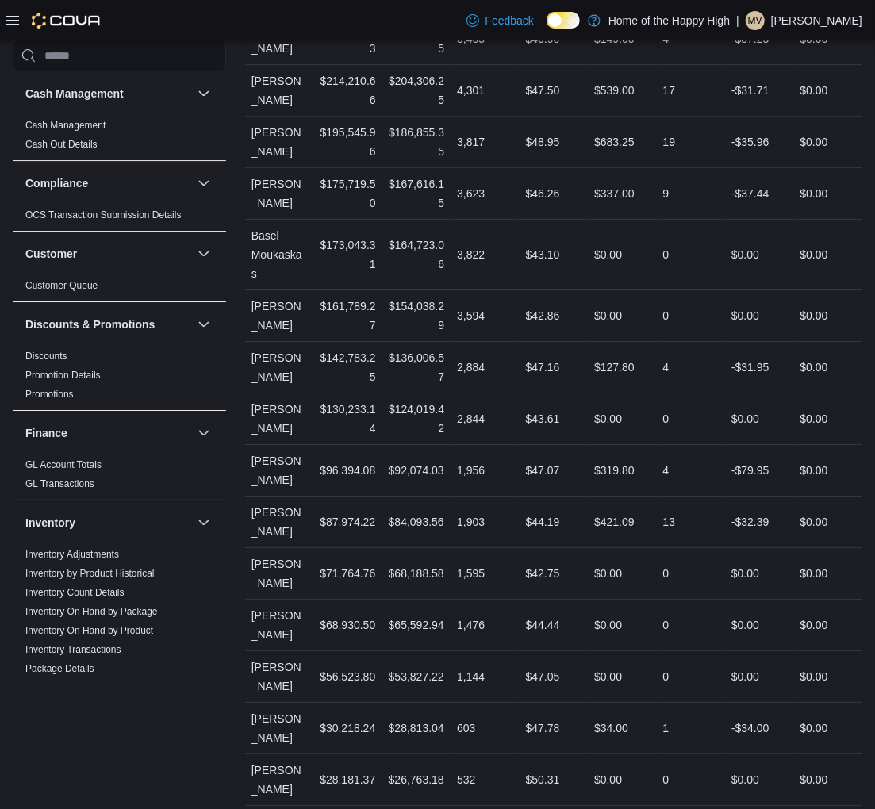
scroll to position [2202, 0]
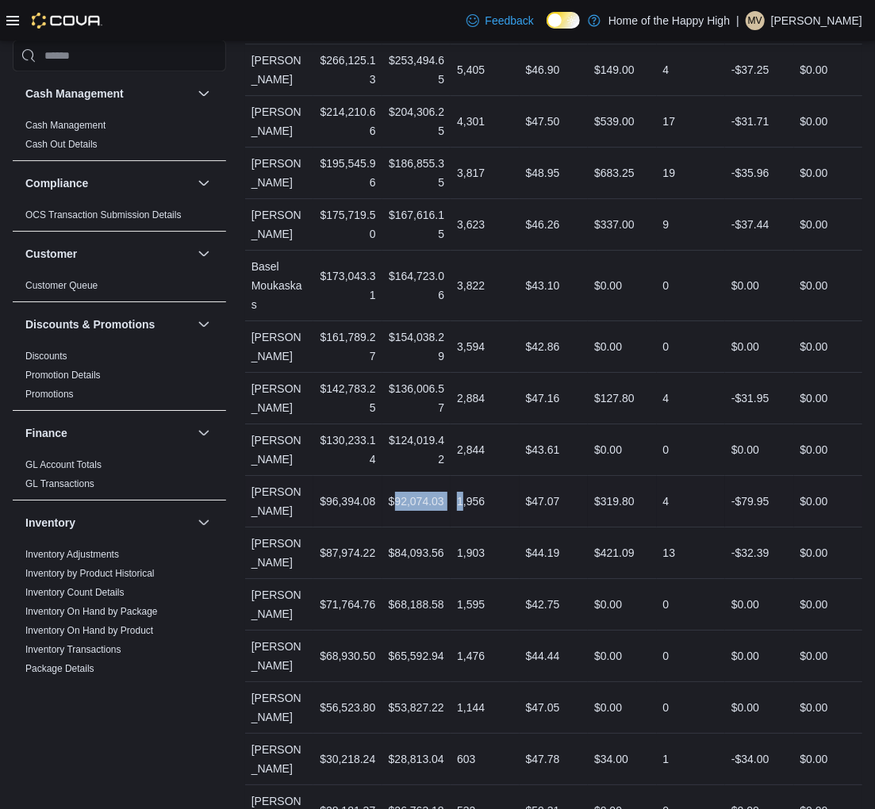
drag, startPoint x: 398, startPoint y: 442, endPoint x: 469, endPoint y: 455, distance: 71.8
click at [469, 476] on tr "Employee [PERSON_NAME] Total Invoiced $96,394.08 Sales ($) $92,074.03 Sales (#)…" at bounding box center [553, 502] width 617 height 52
click at [444, 486] on div "$92,074.03" at bounding box center [416, 502] width 68 height 32
drag, startPoint x: 490, startPoint y: 448, endPoint x: 456, endPoint y: 448, distance: 33.3
click at [456, 486] on div "1,956" at bounding box center [485, 502] width 68 height 32
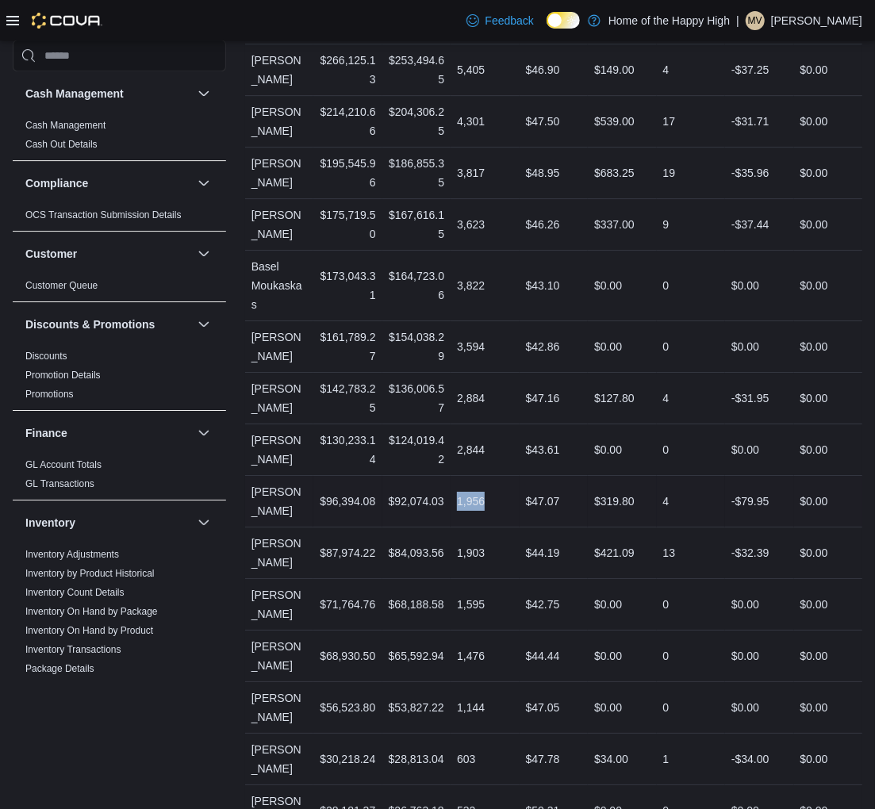
click at [481, 492] on div "1,956" at bounding box center [471, 501] width 28 height 19
drag, startPoint x: 544, startPoint y: 448, endPoint x: 565, endPoint y: 446, distance: 21.6
click at [560, 492] on div "$47.07" at bounding box center [543, 501] width 34 height 19
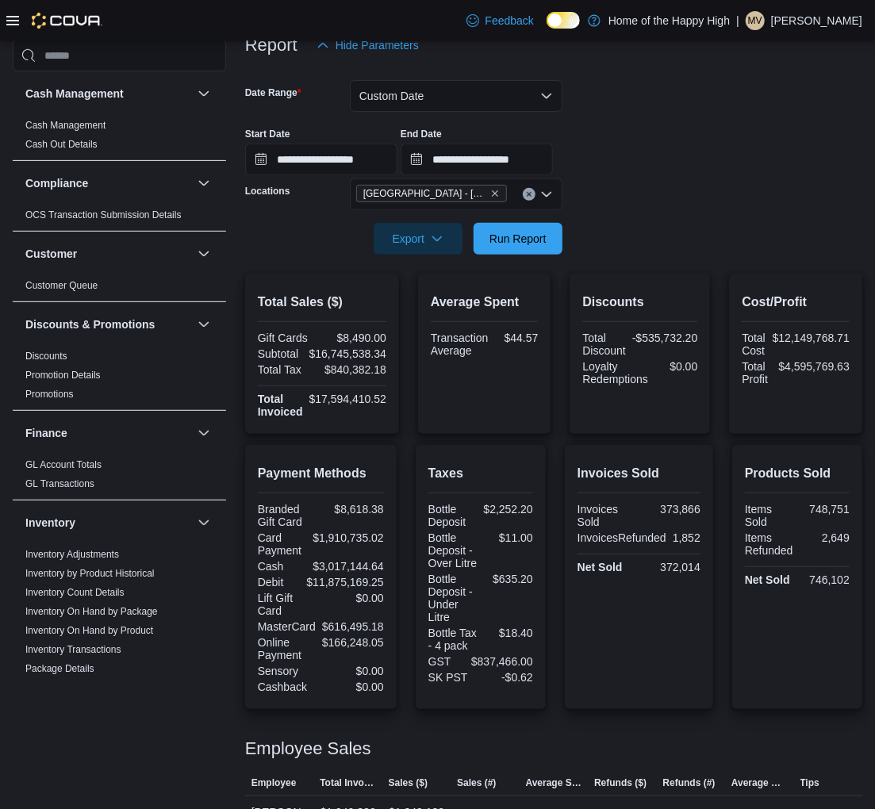
scroll to position [0, 0]
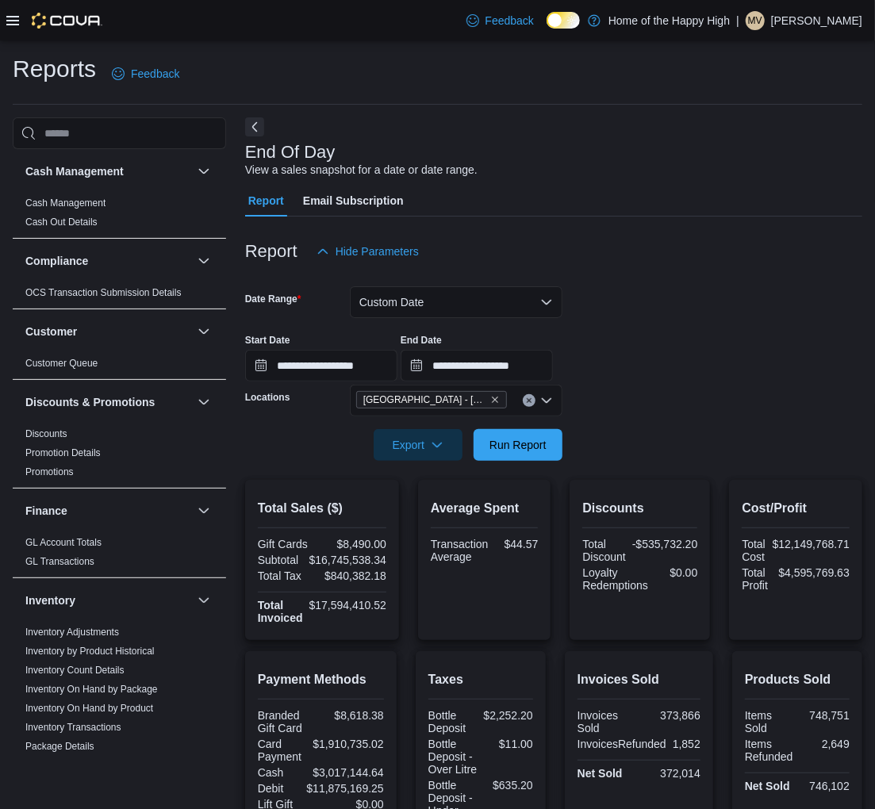
click at [529, 398] on icon "Clear input" at bounding box center [529, 401] width 6 height 6
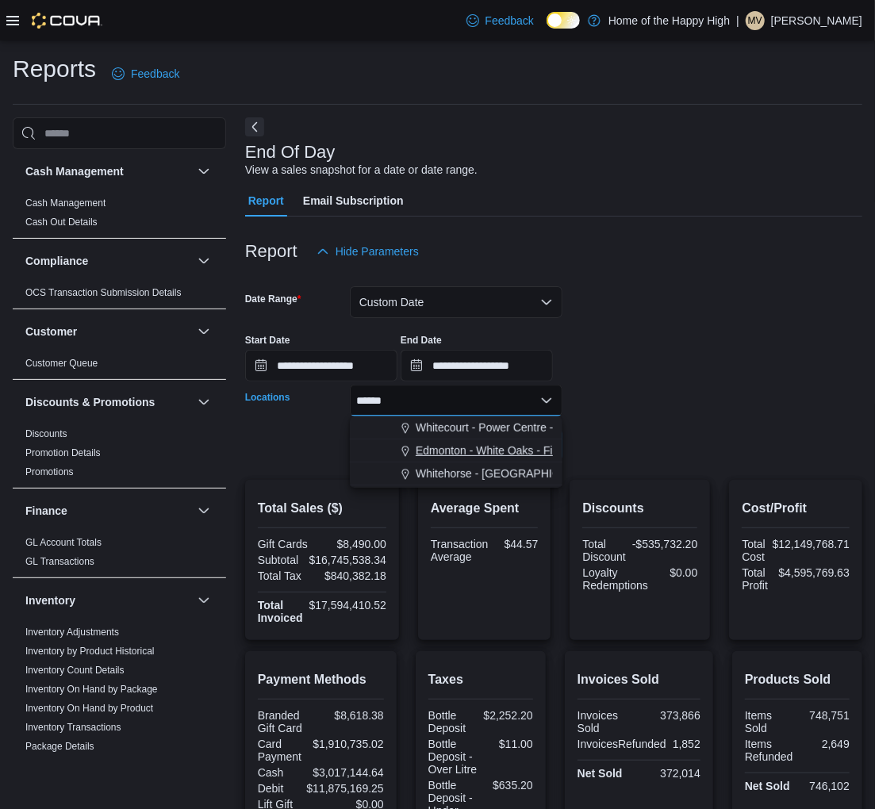
type input "*****"
click at [490, 450] on span "Edmonton - White Oaks - Fire & Flower" at bounding box center [513, 451] width 194 height 16
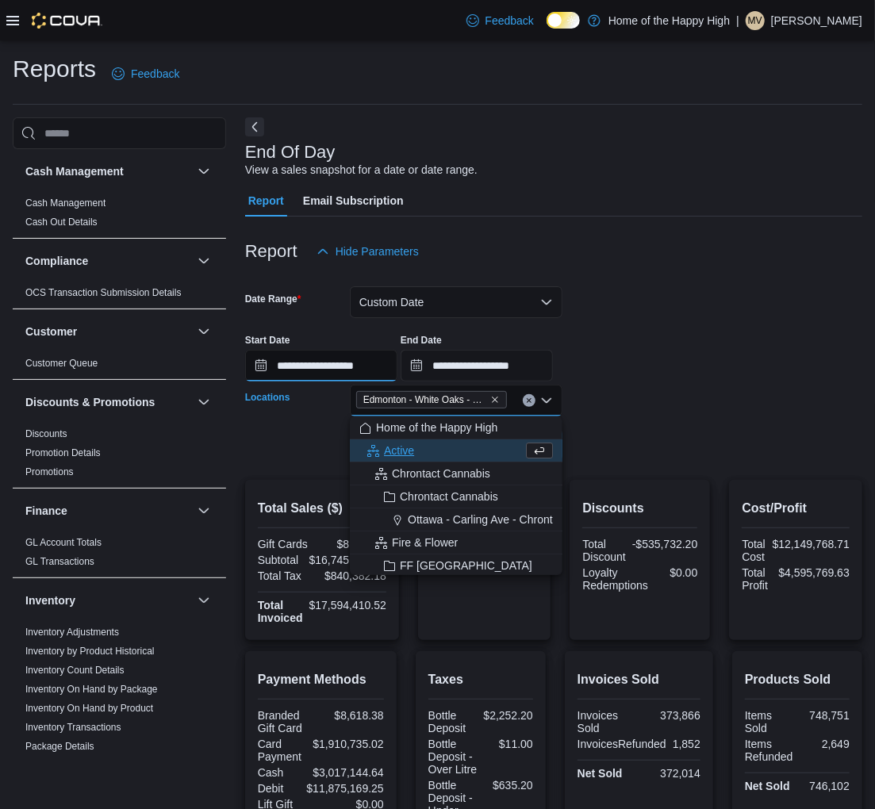
click at [300, 363] on input "**********" at bounding box center [321, 366] width 152 height 32
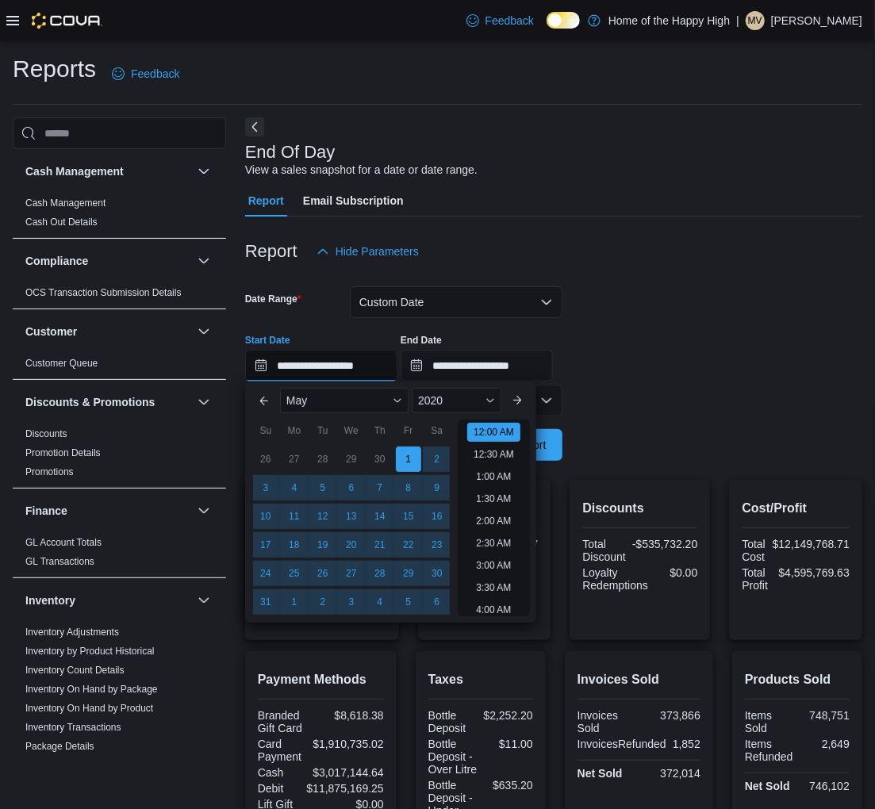
scroll to position [49, 0]
click at [455, 403] on div "2020" at bounding box center [457, 400] width 90 height 25
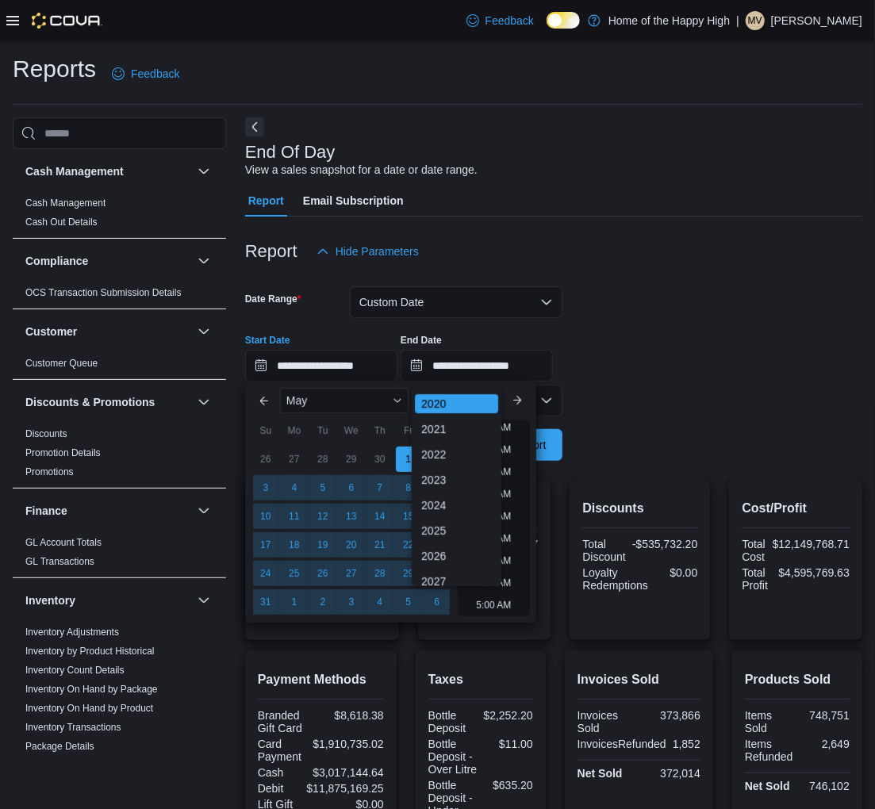
scroll to position [188, 0]
click at [452, 511] on div "2025" at bounding box center [456, 520] width 83 height 19
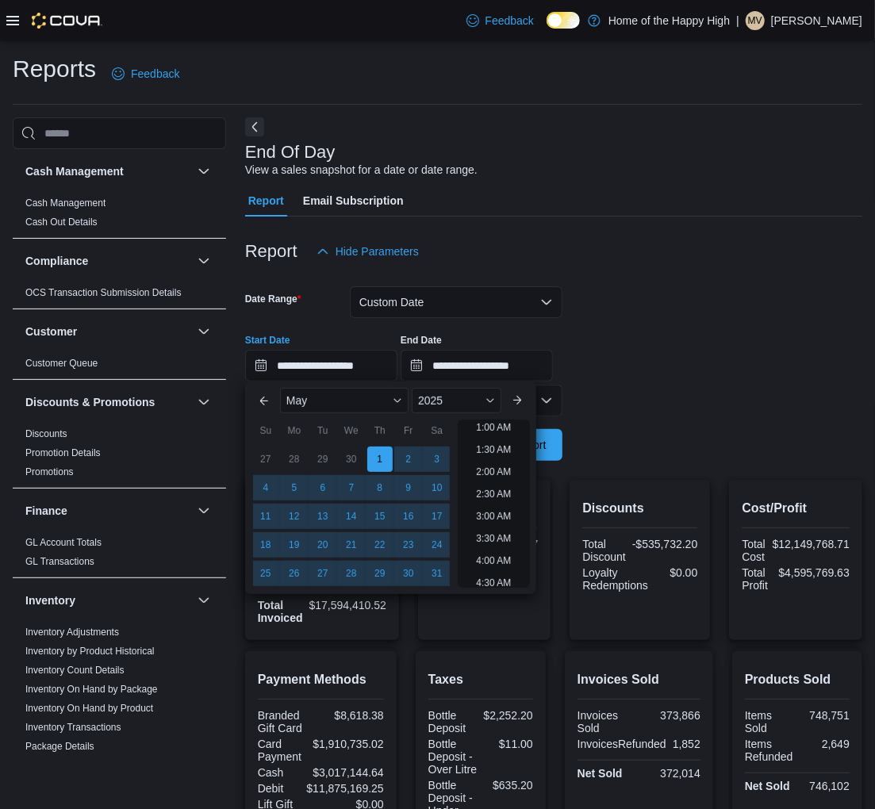
scroll to position [3, 0]
click at [315, 390] on div "May" at bounding box center [344, 400] width 129 height 25
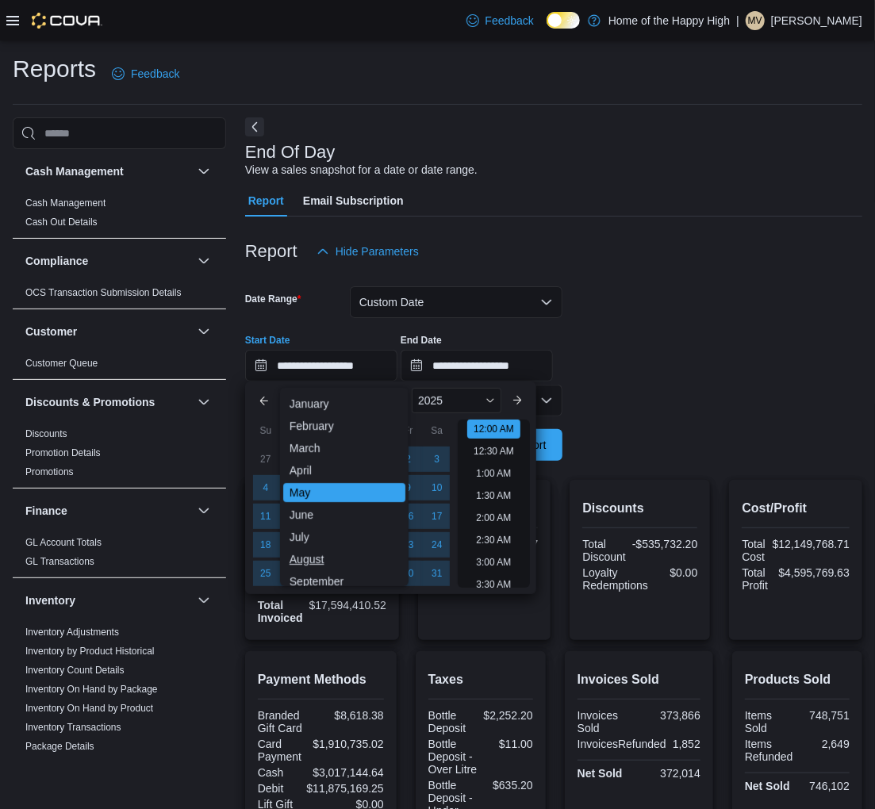
click at [303, 558] on div "August" at bounding box center [344, 559] width 122 height 19
type input "**********"
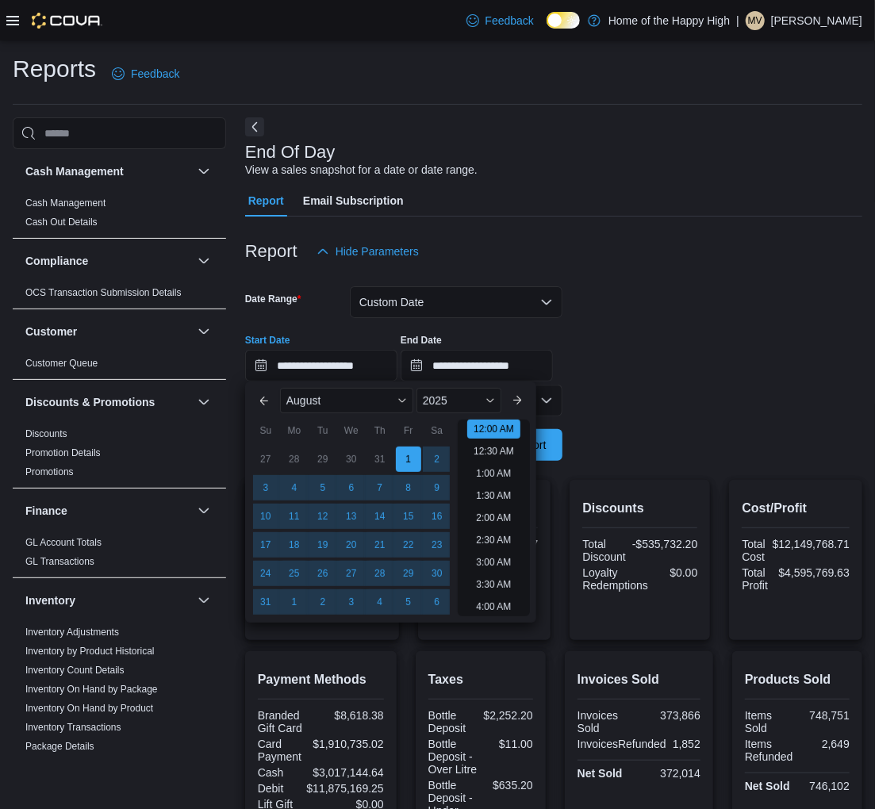
click at [628, 408] on form "**********" at bounding box center [553, 364] width 617 height 194
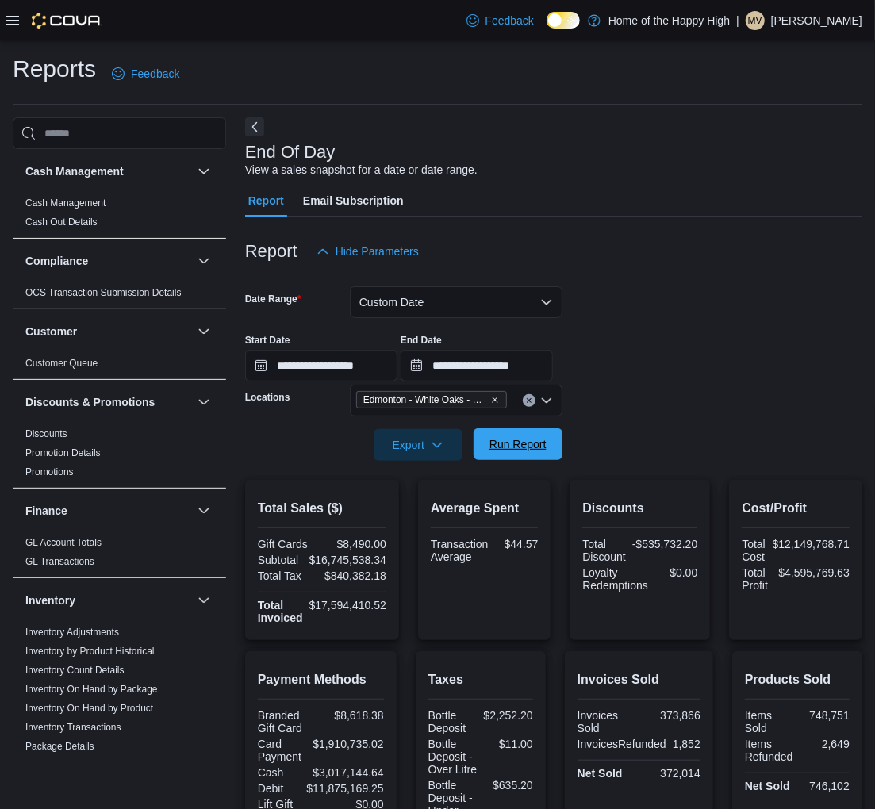
click at [536, 444] on span "Run Report" at bounding box center [518, 444] width 57 height 16
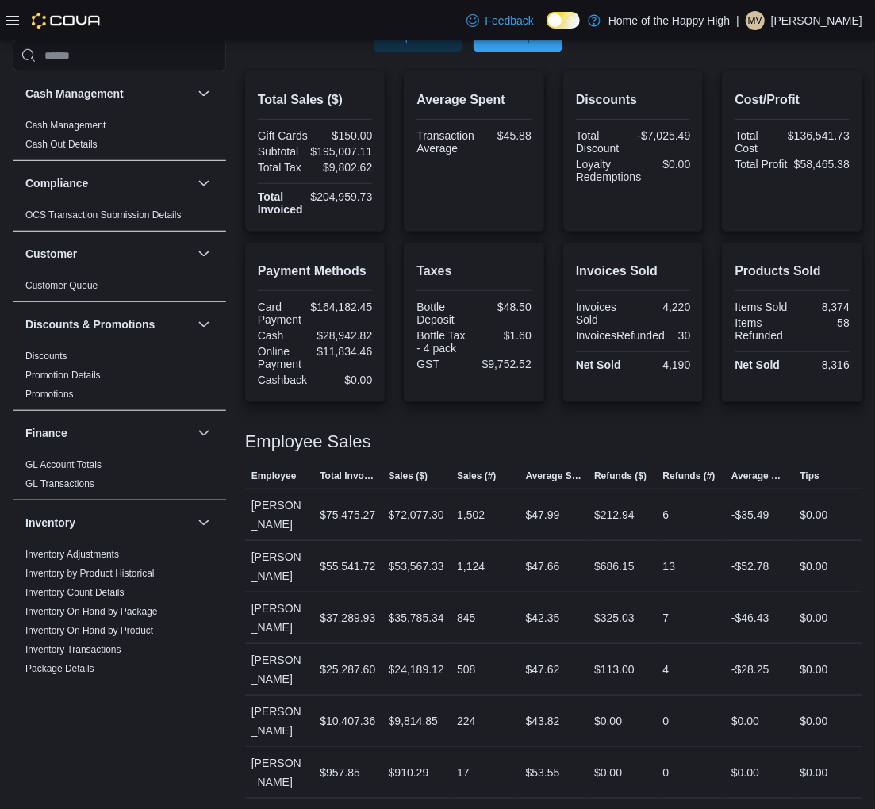
scroll to position [410, 0]
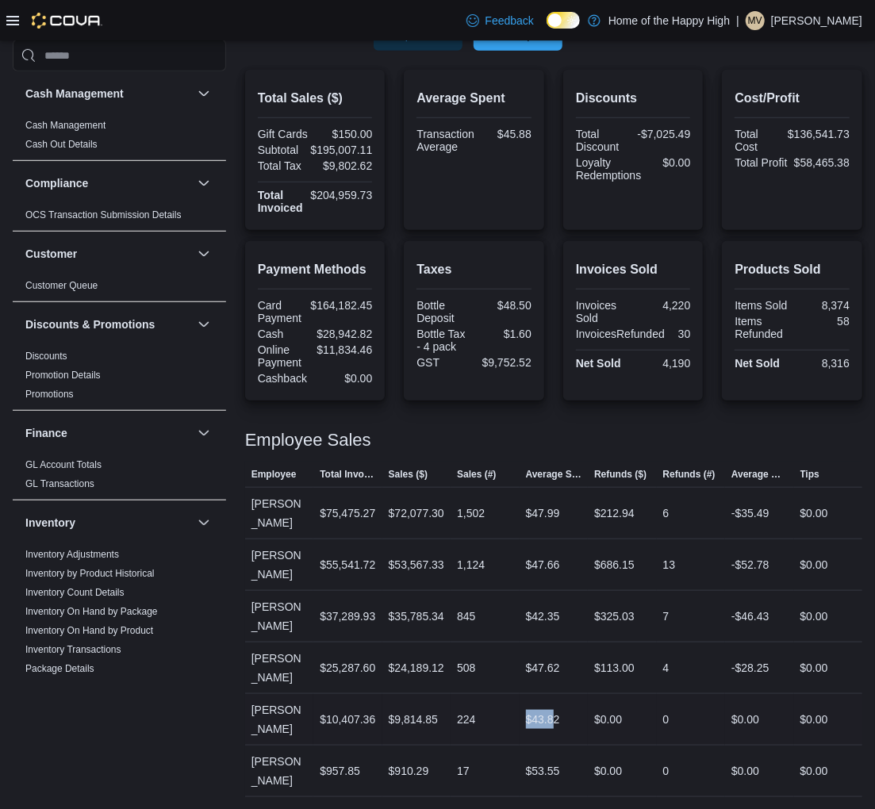
drag, startPoint x: 559, startPoint y: 716, endPoint x: 508, endPoint y: 706, distance: 51.7
click at [508, 706] on tr "Employee [PERSON_NAME] Total Invoiced $10,407.36 Sales ($) $9,814.85 Sales (#) …" at bounding box center [553, 720] width 617 height 52
click at [519, 704] on div "224" at bounding box center [485, 720] width 68 height 32
drag, startPoint x: 481, startPoint y: 717, endPoint x: 448, endPoint y: 718, distance: 32.6
click at [448, 718] on tr "Employee [PERSON_NAME] Total Invoiced $10,407.36 Sales ($) $9,814.85 Sales (#) …" at bounding box center [553, 720] width 617 height 52
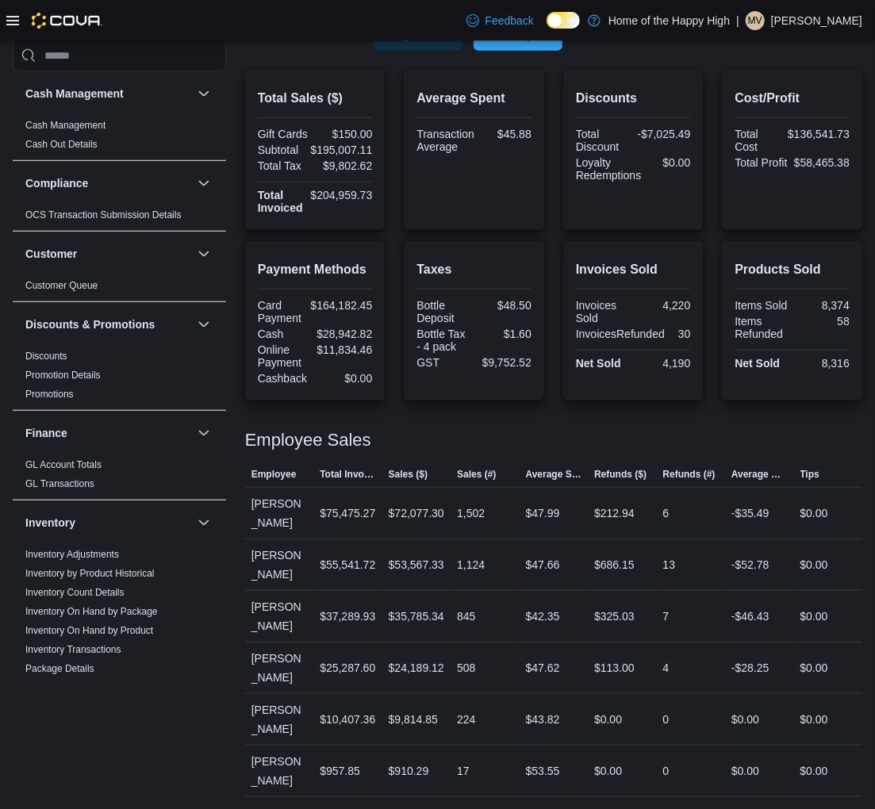
click at [493, 678] on div "508" at bounding box center [485, 668] width 68 height 32
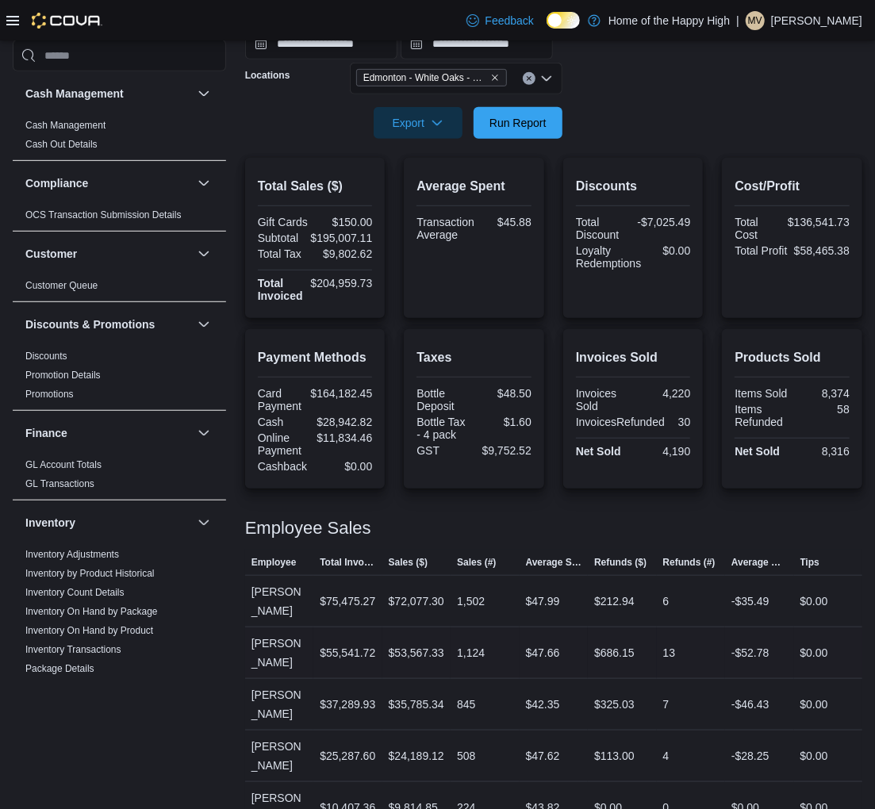
scroll to position [234, 0]
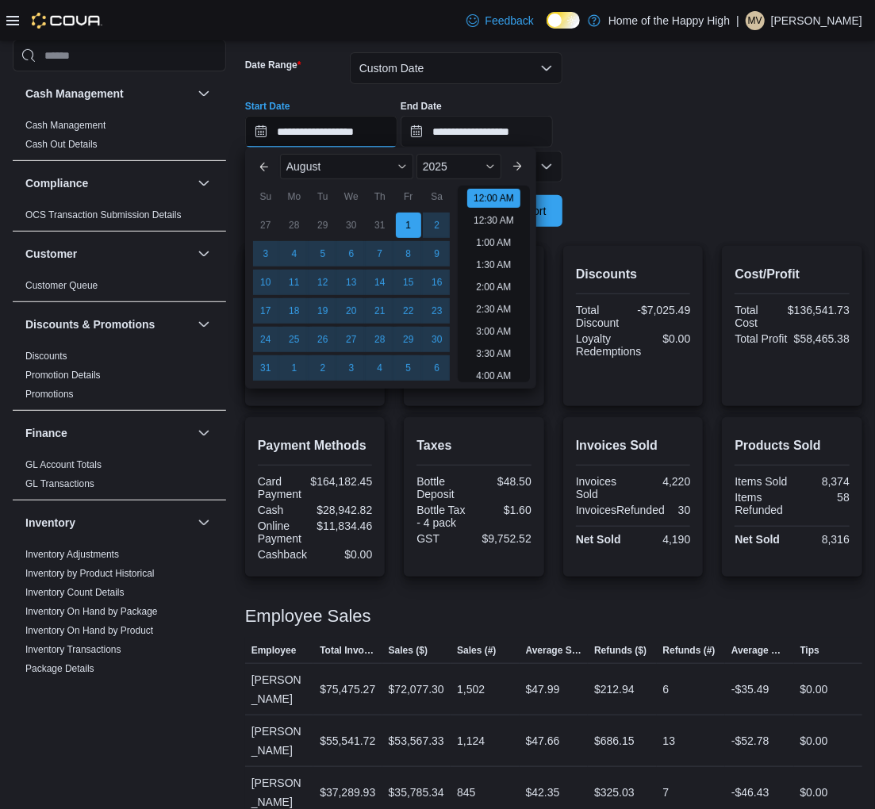
click at [341, 132] on input "**********" at bounding box center [321, 132] width 152 height 32
click at [672, 194] on div at bounding box center [553, 189] width 617 height 13
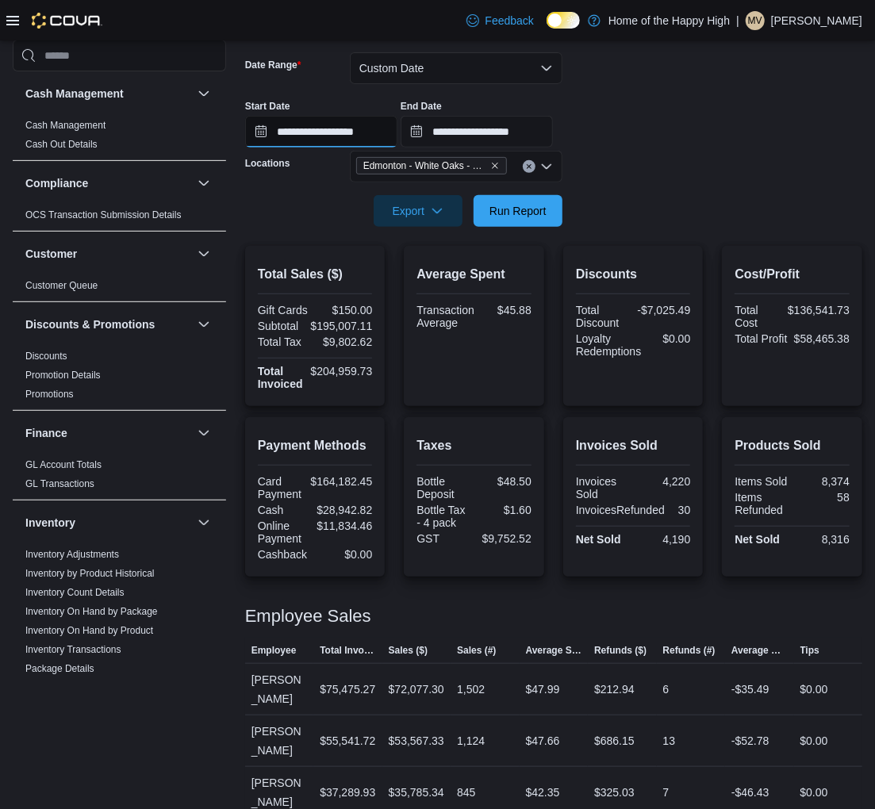
click at [311, 130] on input "**********" at bounding box center [321, 132] width 152 height 32
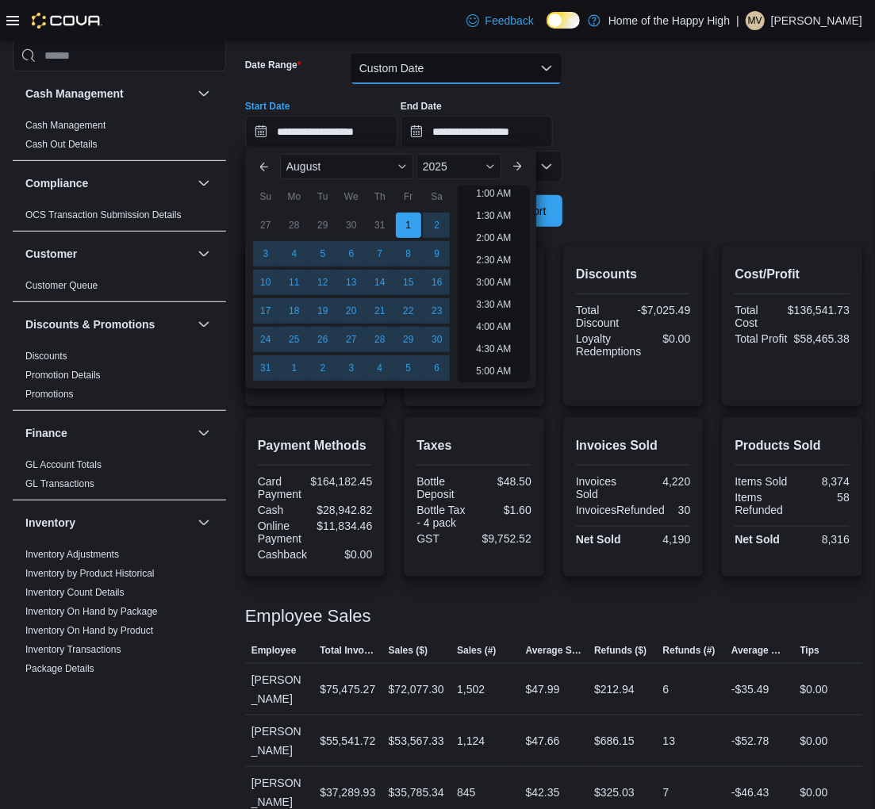
click at [431, 64] on button "Custom Date" at bounding box center [456, 68] width 213 height 32
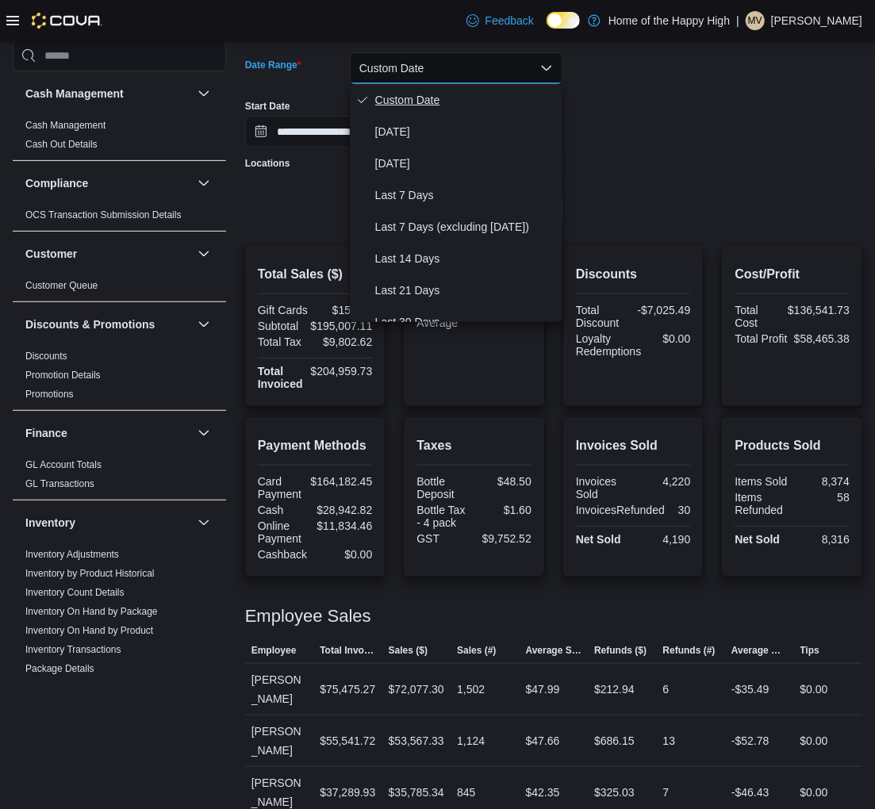
click at [430, 92] on span "Custom Date" at bounding box center [465, 99] width 181 height 19
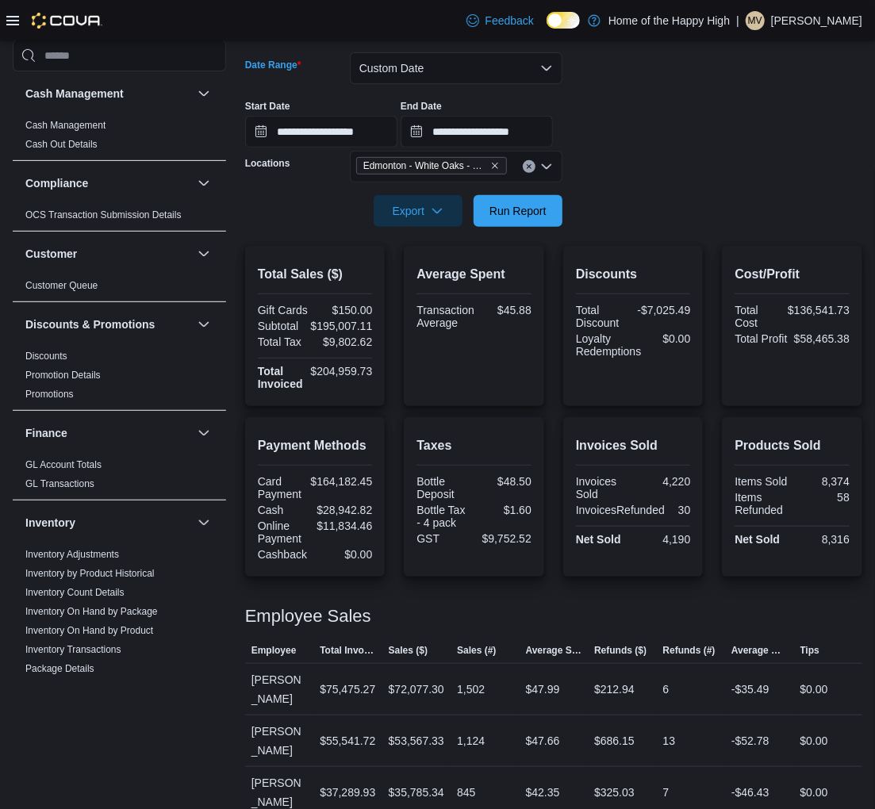
click at [653, 93] on div "**********" at bounding box center [553, 117] width 617 height 60
click at [302, 129] on input "**********" at bounding box center [321, 132] width 152 height 32
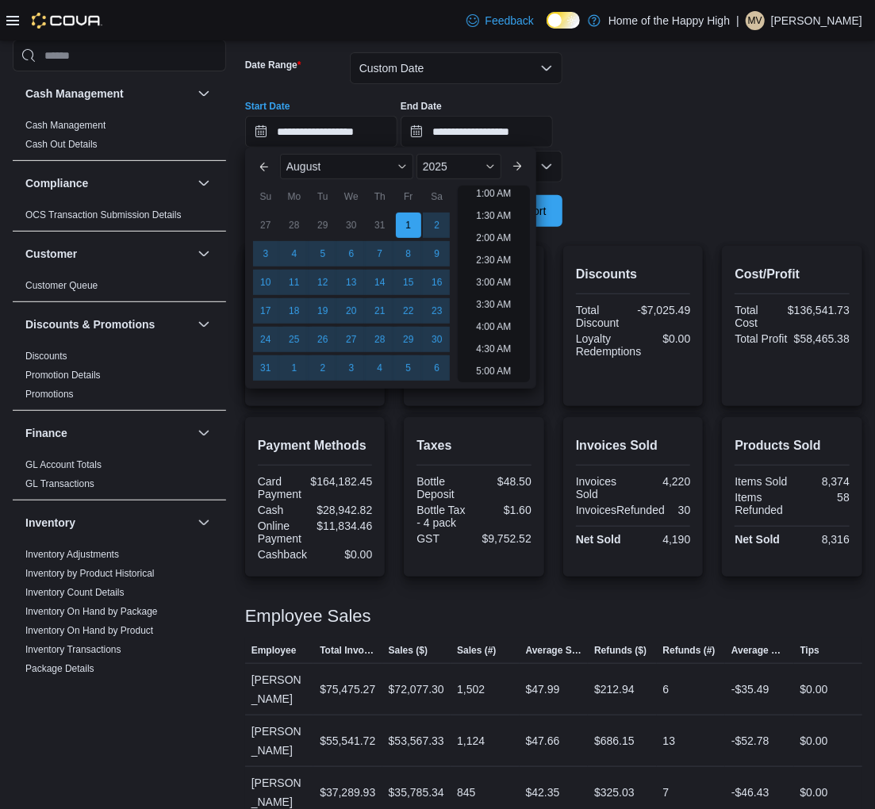
click at [326, 100] on div "Start Date" at bounding box center [321, 106] width 152 height 13
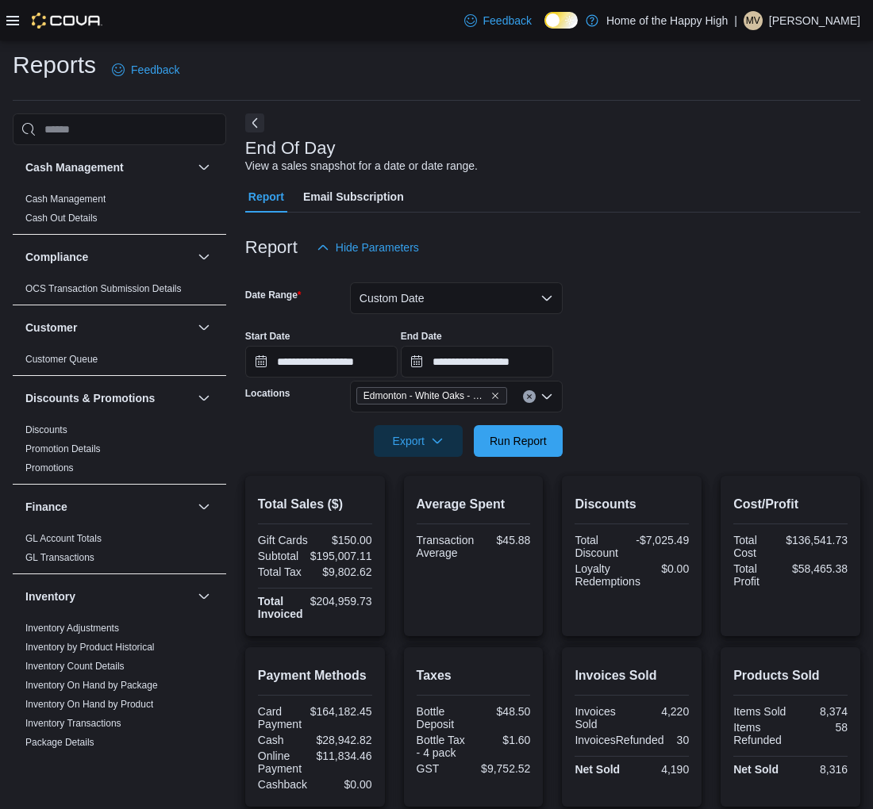
scroll to position [0, 0]
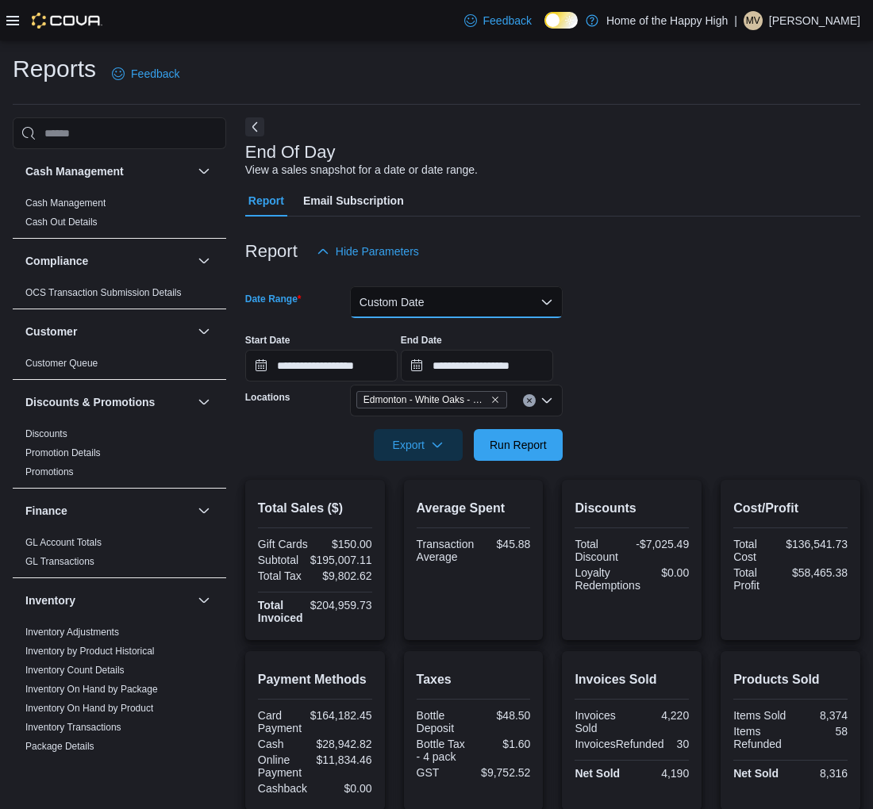
click at [402, 306] on button "Custom Date" at bounding box center [456, 302] width 213 height 32
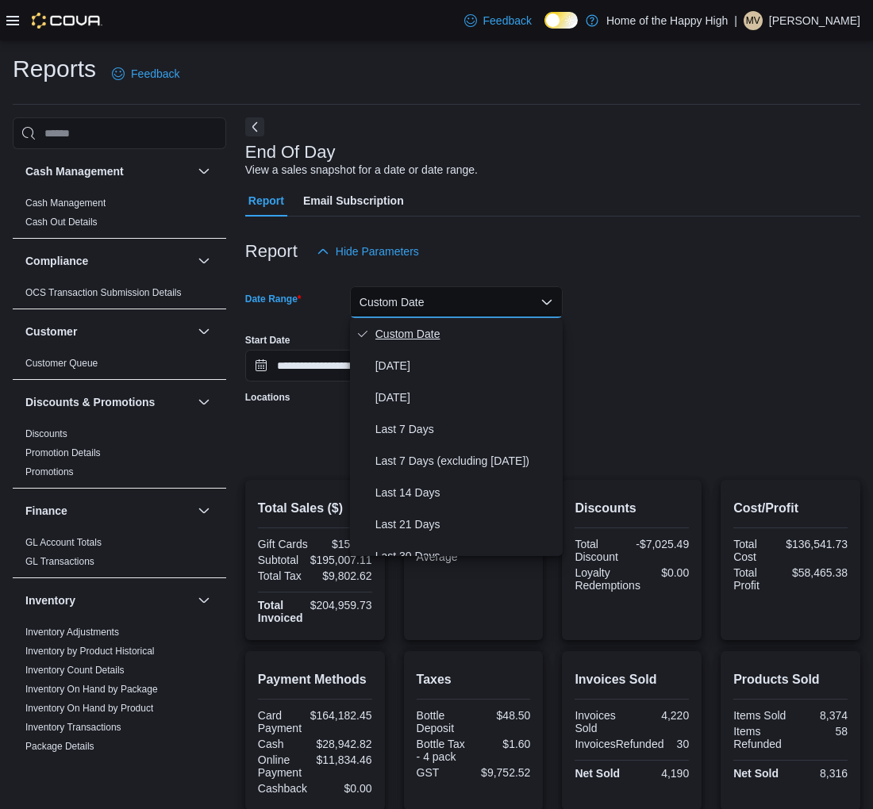
click at [445, 325] on span "Custom Date" at bounding box center [465, 334] width 181 height 19
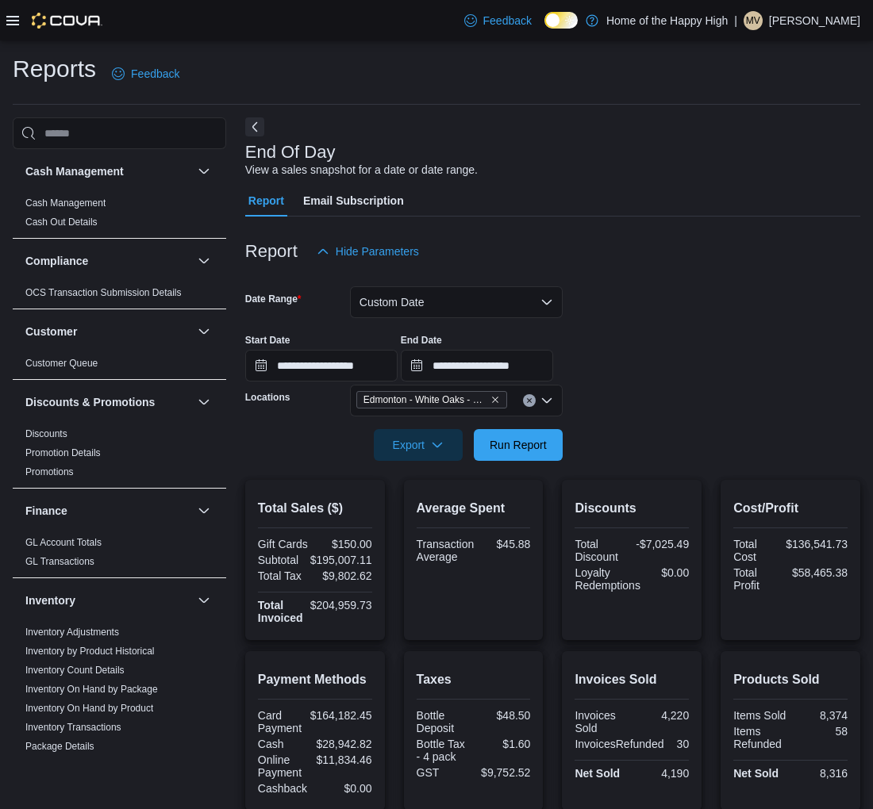
drag, startPoint x: 572, startPoint y: 133, endPoint x: 644, endPoint y: 248, distance: 135.8
drag, startPoint x: 644, startPoint y: 248, endPoint x: 640, endPoint y: 178, distance: 70.0
click at [640, 178] on div "End Of Day View a sales snapshot for a date or date range." at bounding box center [548, 161] width 607 height 36
drag, startPoint x: 749, startPoint y: 156, endPoint x: 532, endPoint y: 217, distance: 225.3
click at [532, 220] on div "**********" at bounding box center [552, 662] width 615 height 1090
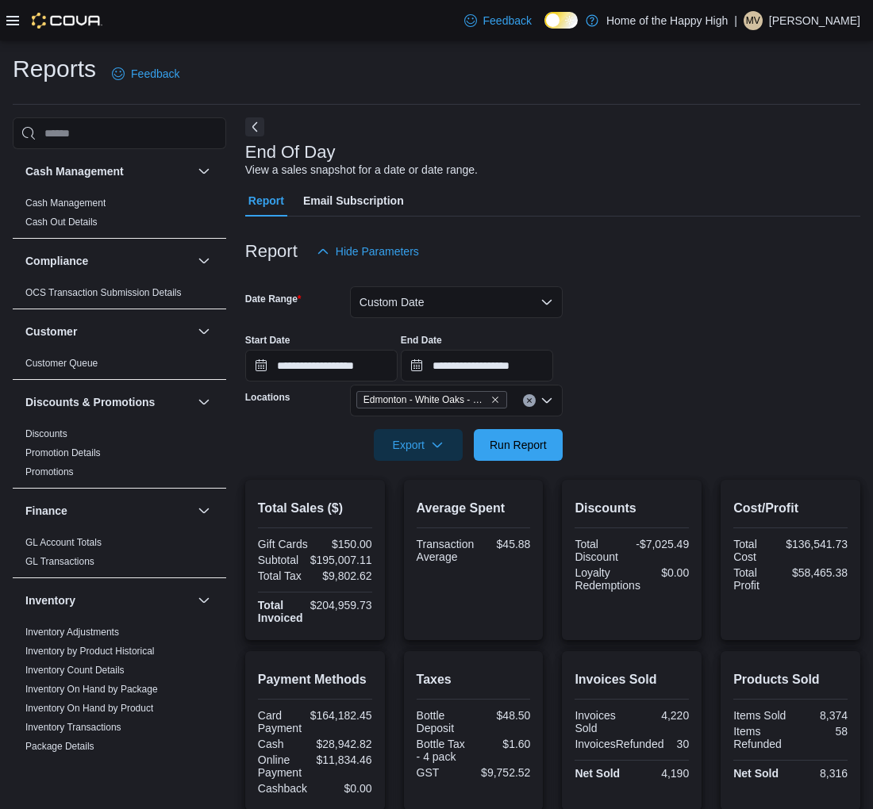
click at [550, 148] on div "End Of Day View a sales snapshot for a date or date range." at bounding box center [548, 161] width 607 height 36
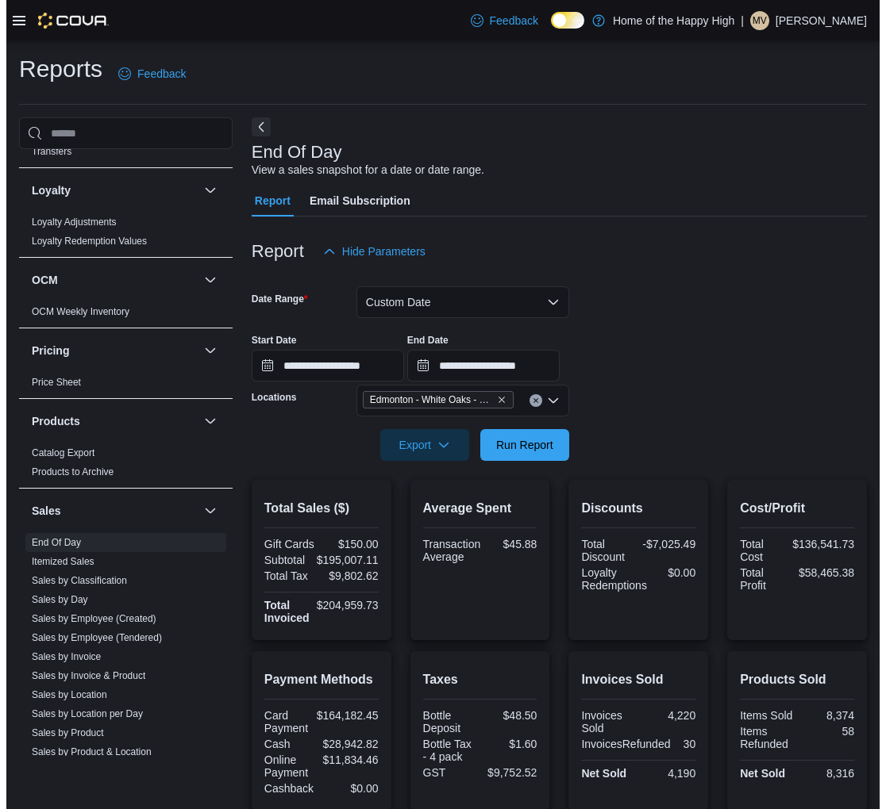
scroll to position [705, 0]
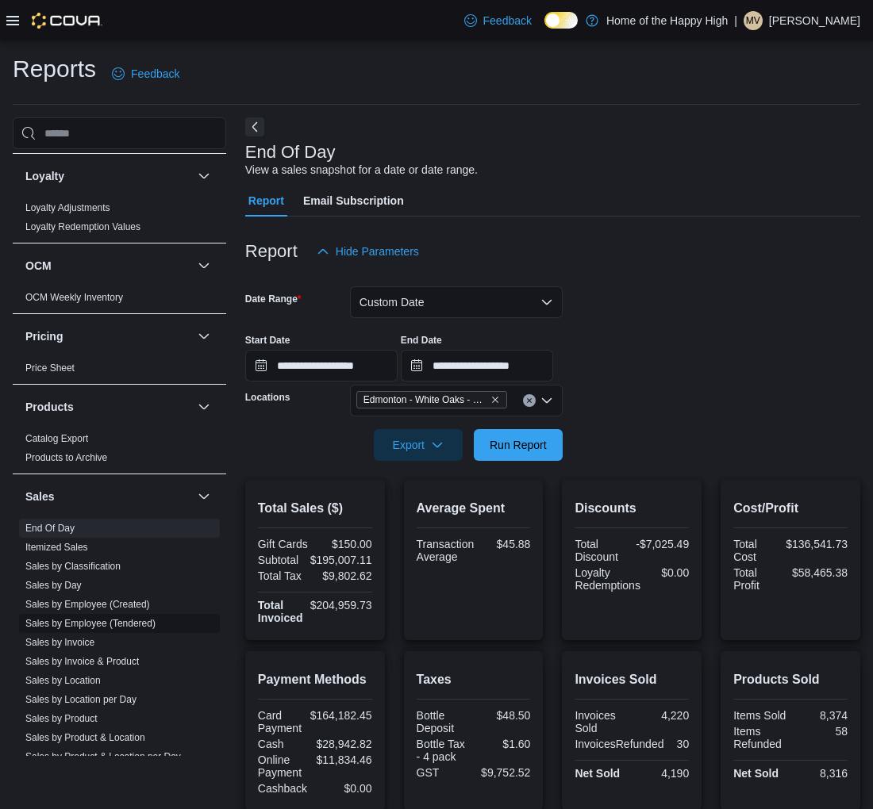
click at [67, 624] on link "Sales by Employee (Tendered)" at bounding box center [90, 623] width 130 height 11
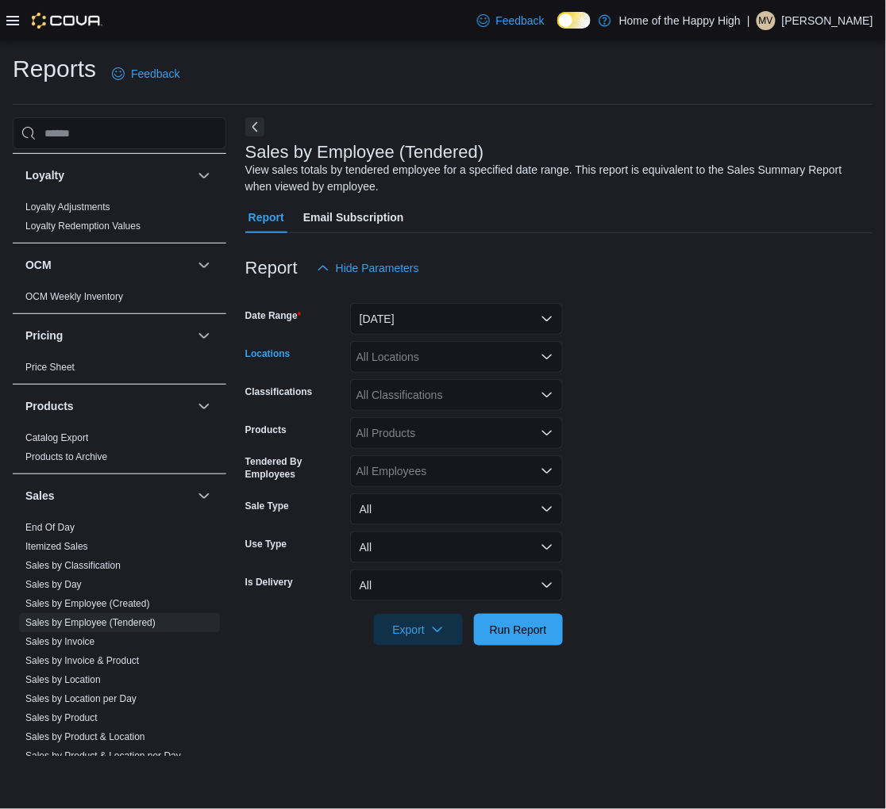
click at [425, 367] on div "All Locations" at bounding box center [456, 357] width 213 height 32
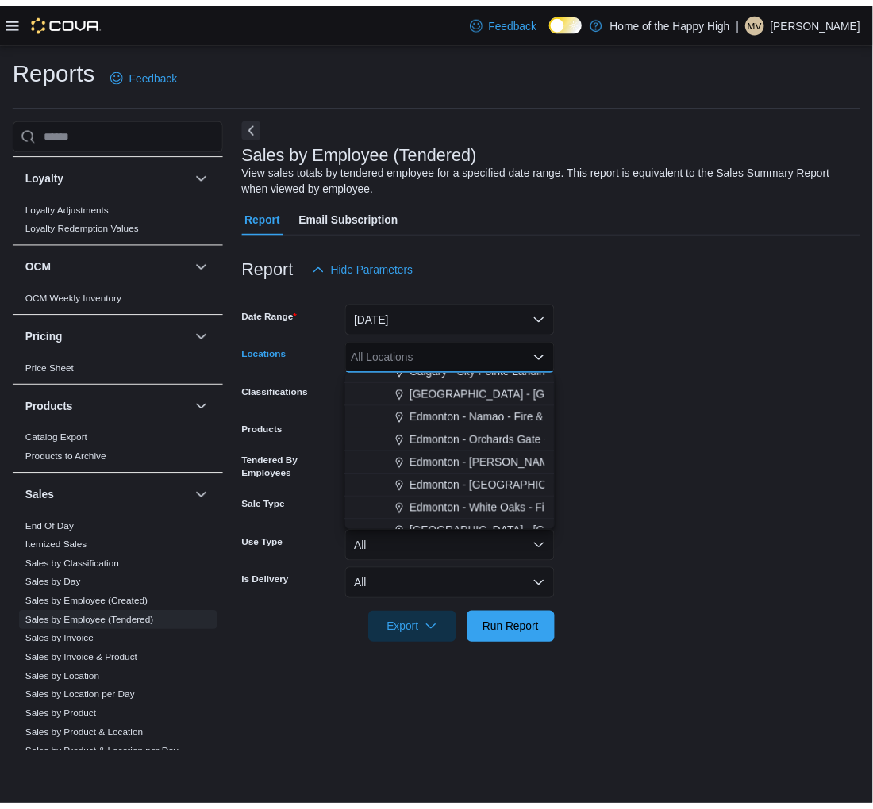
scroll to position [440, 0]
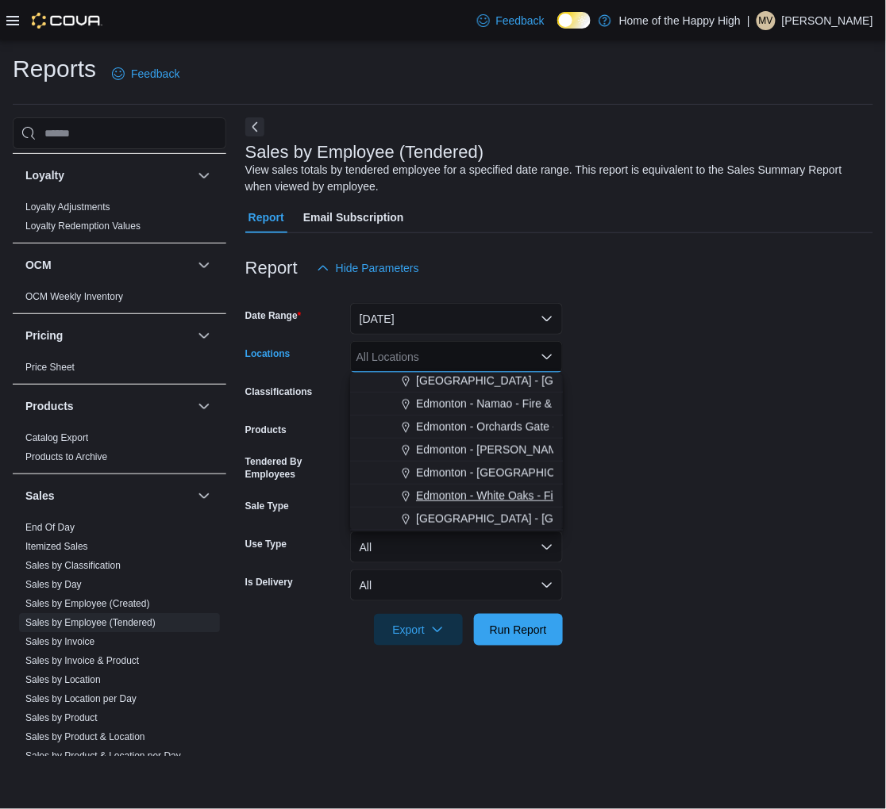
click at [451, 488] on span "Edmonton - White Oaks - Fire & Flower" at bounding box center [513, 496] width 194 height 16
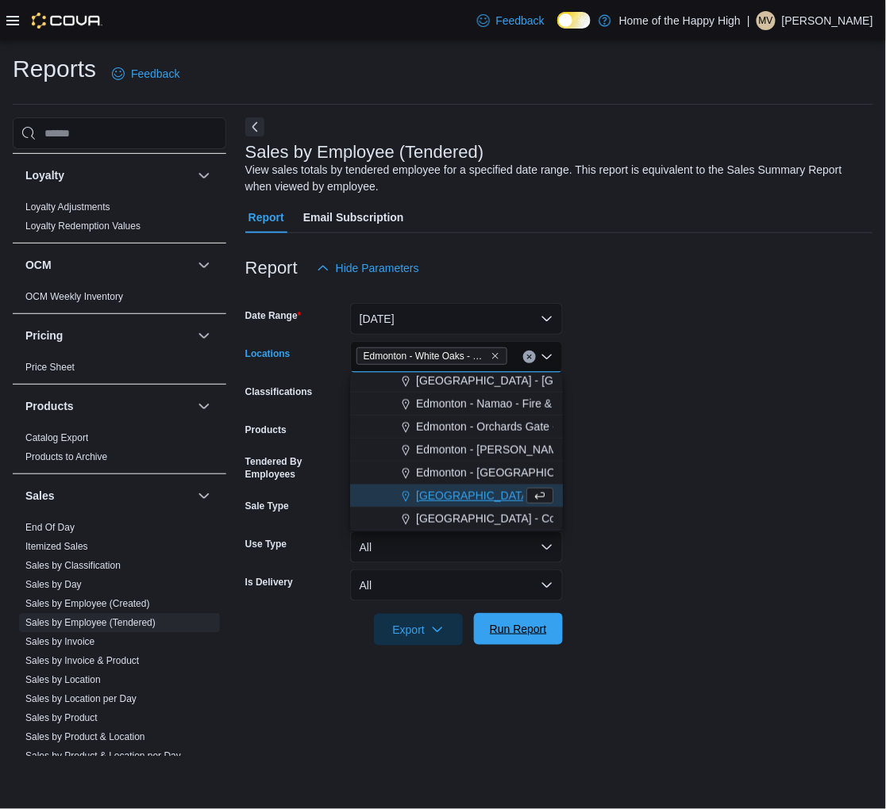
click at [517, 636] on span "Run Report" at bounding box center [518, 629] width 57 height 16
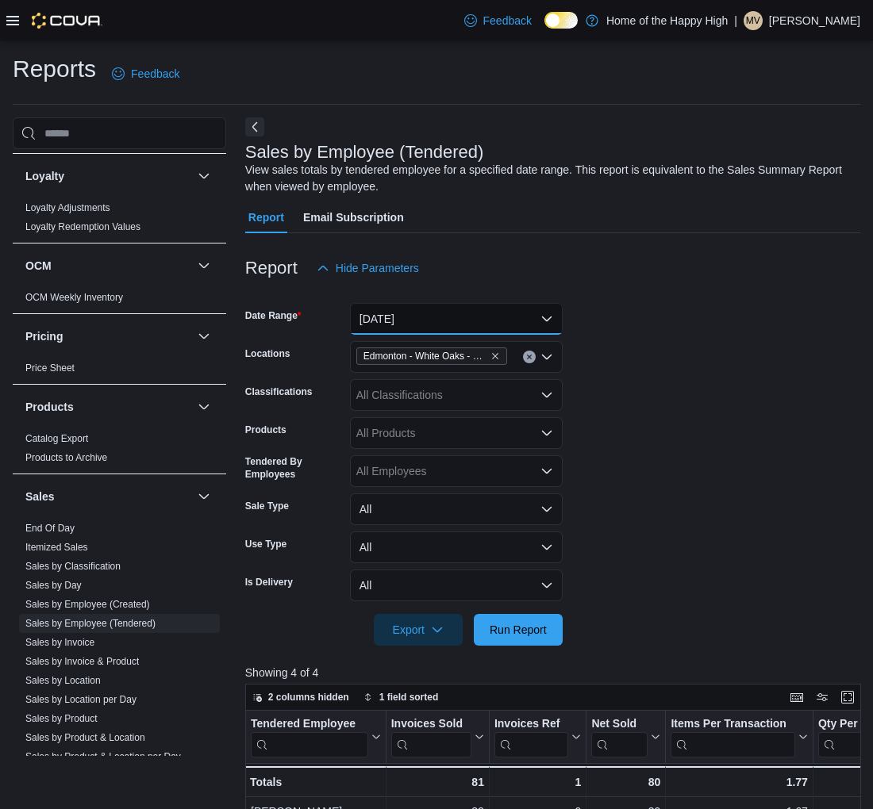
click at [432, 321] on button "[DATE]" at bounding box center [456, 319] width 213 height 32
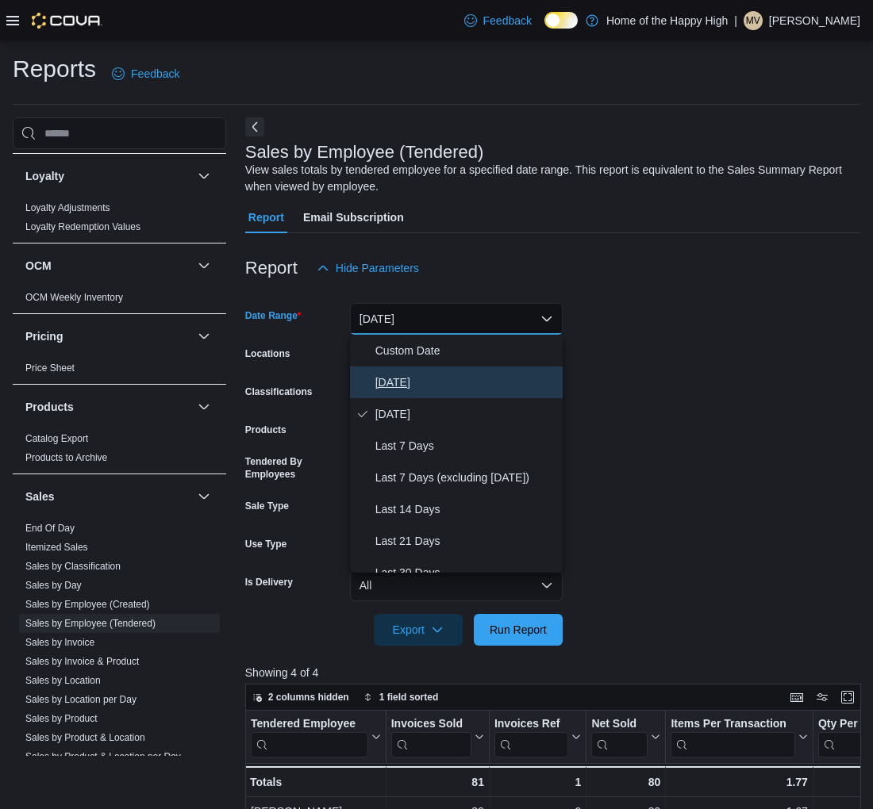
click at [453, 373] on span "[DATE]" at bounding box center [465, 382] width 181 height 19
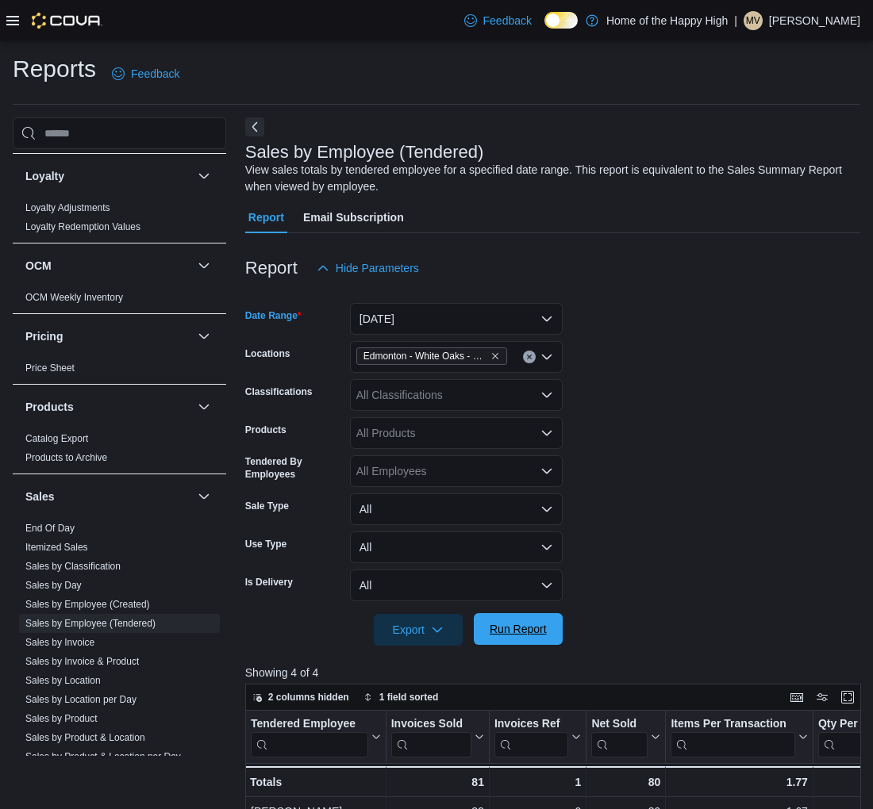
click at [536, 635] on span "Run Report" at bounding box center [518, 629] width 57 height 16
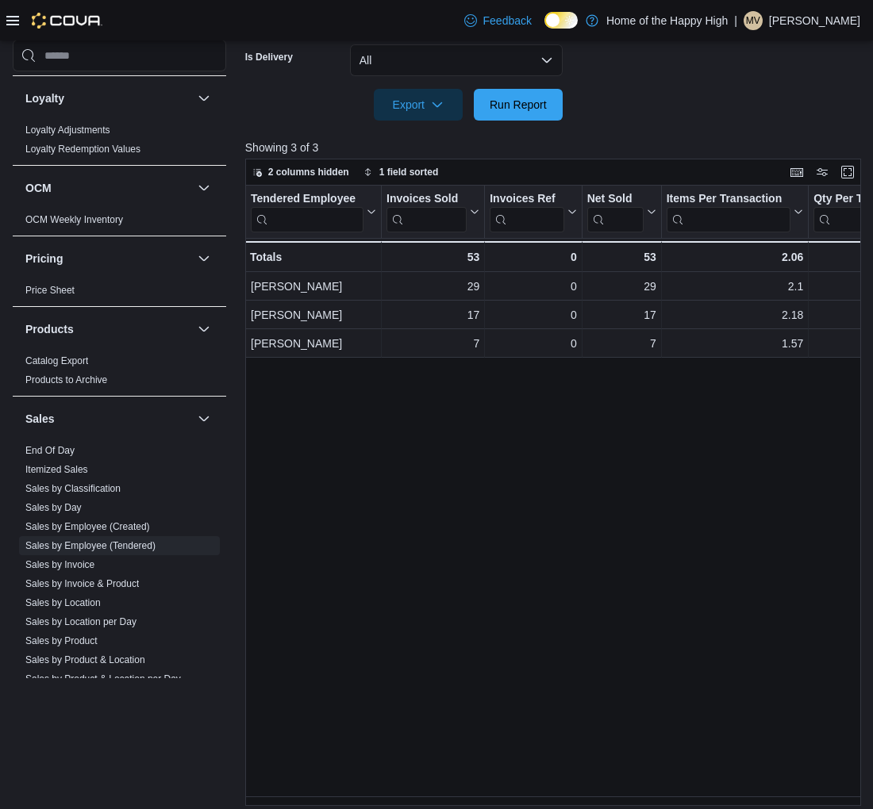
scroll to position [528, 0]
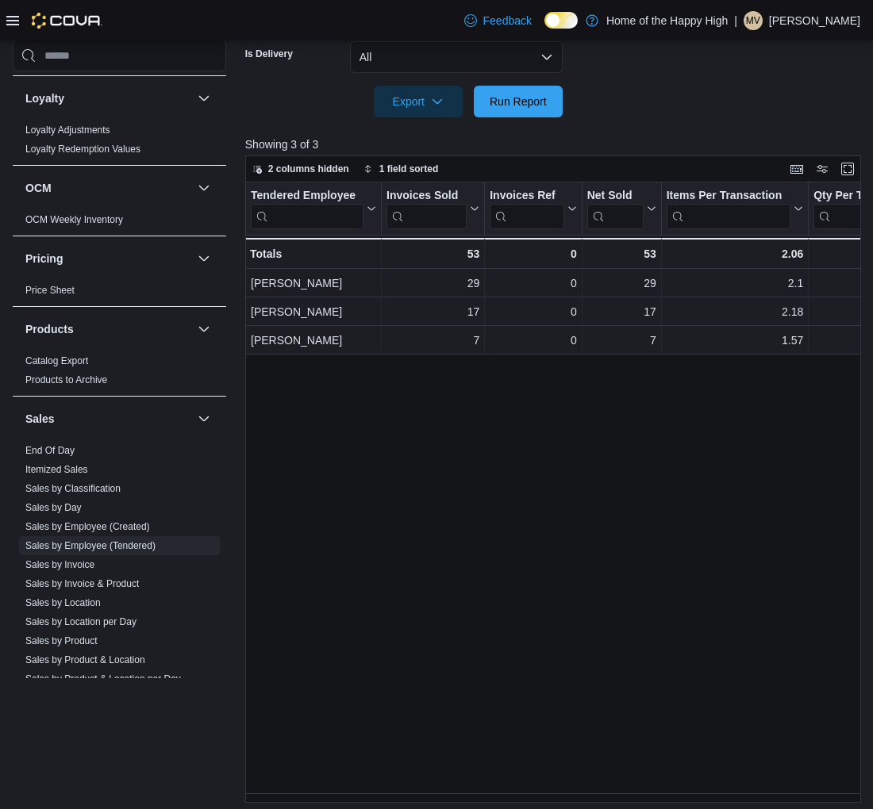
drag, startPoint x: 330, startPoint y: 789, endPoint x: 448, endPoint y: 774, distance: 119.2
click at [448, 774] on div "Tendered Employee Click to view column header actions Invoices Sold Click to vi…" at bounding box center [556, 493] width 622 height 621
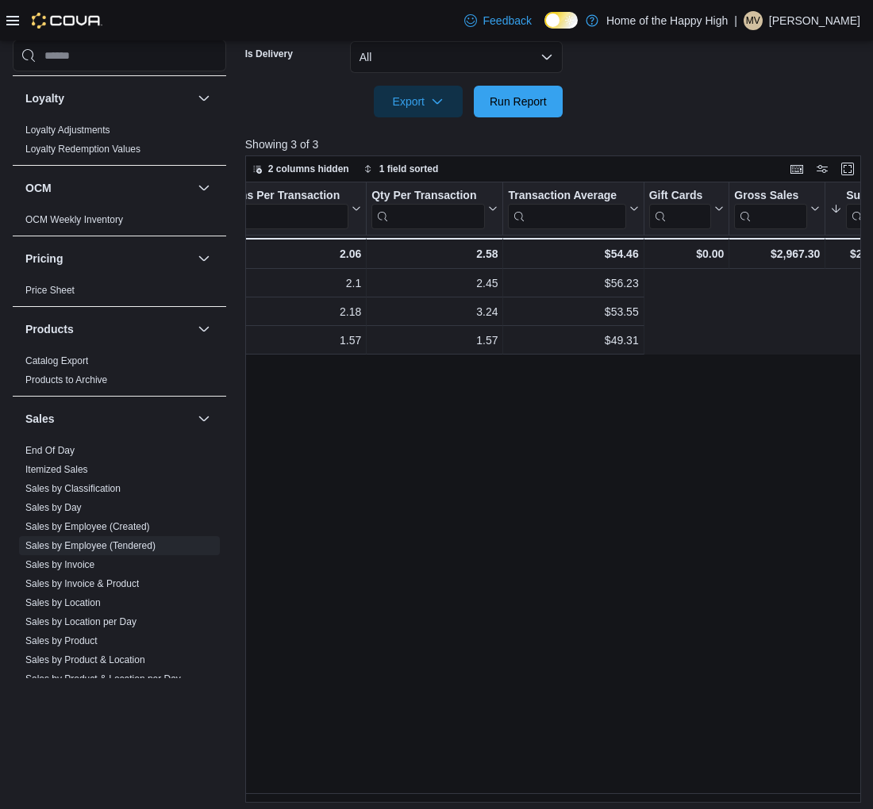
scroll to position [0, 0]
